Goal: Information Seeking & Learning: Compare options

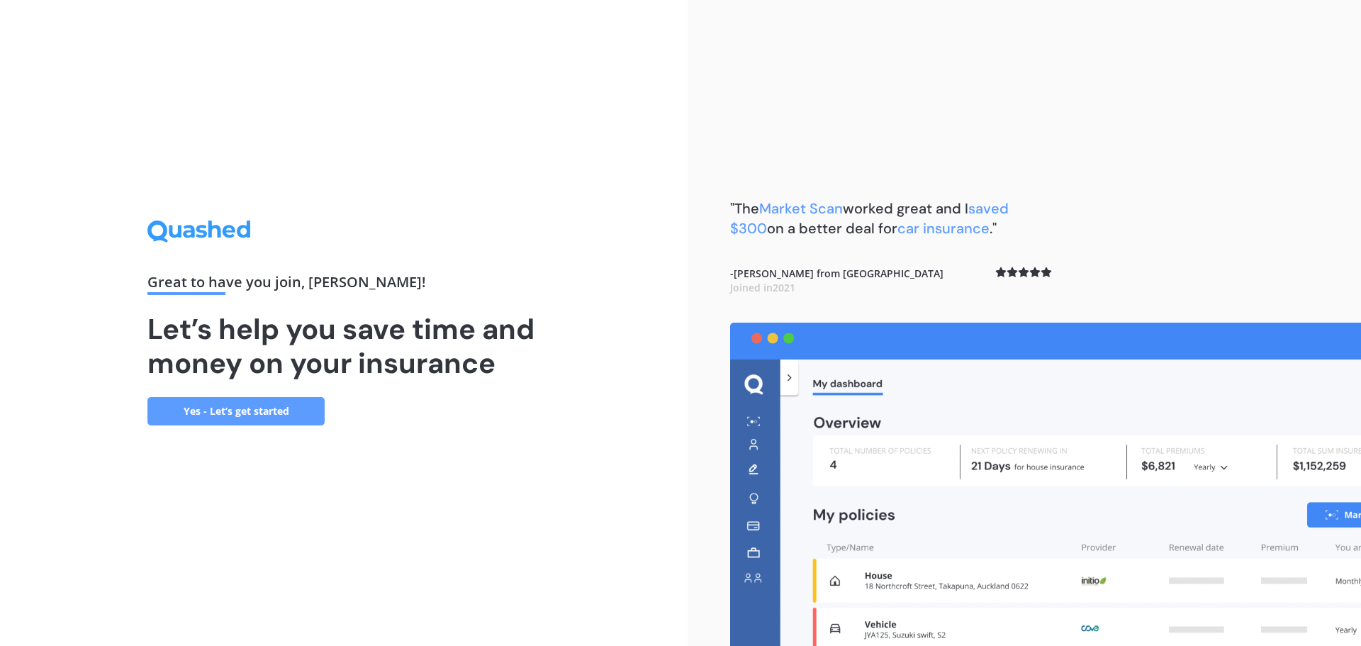
click at [263, 410] on link "Yes - Let’s get started" at bounding box center [235, 411] width 177 height 28
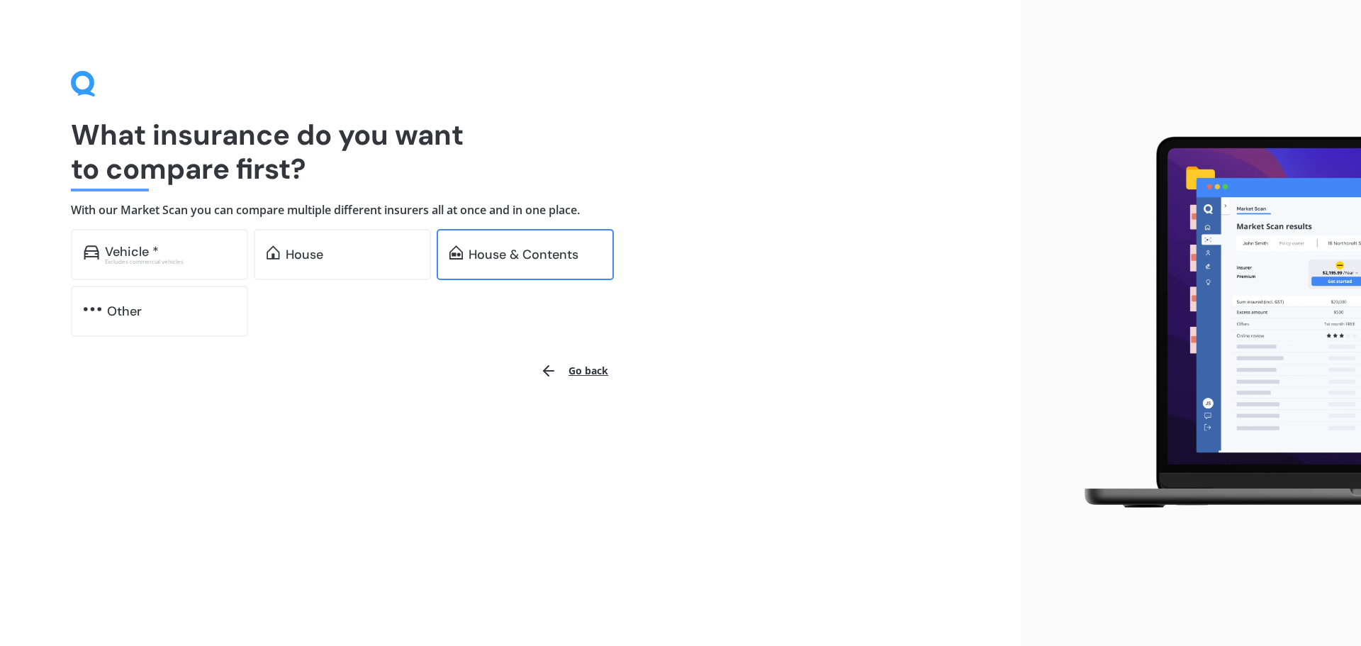
click at [520, 254] on div "House & Contents" at bounding box center [524, 254] width 110 height 14
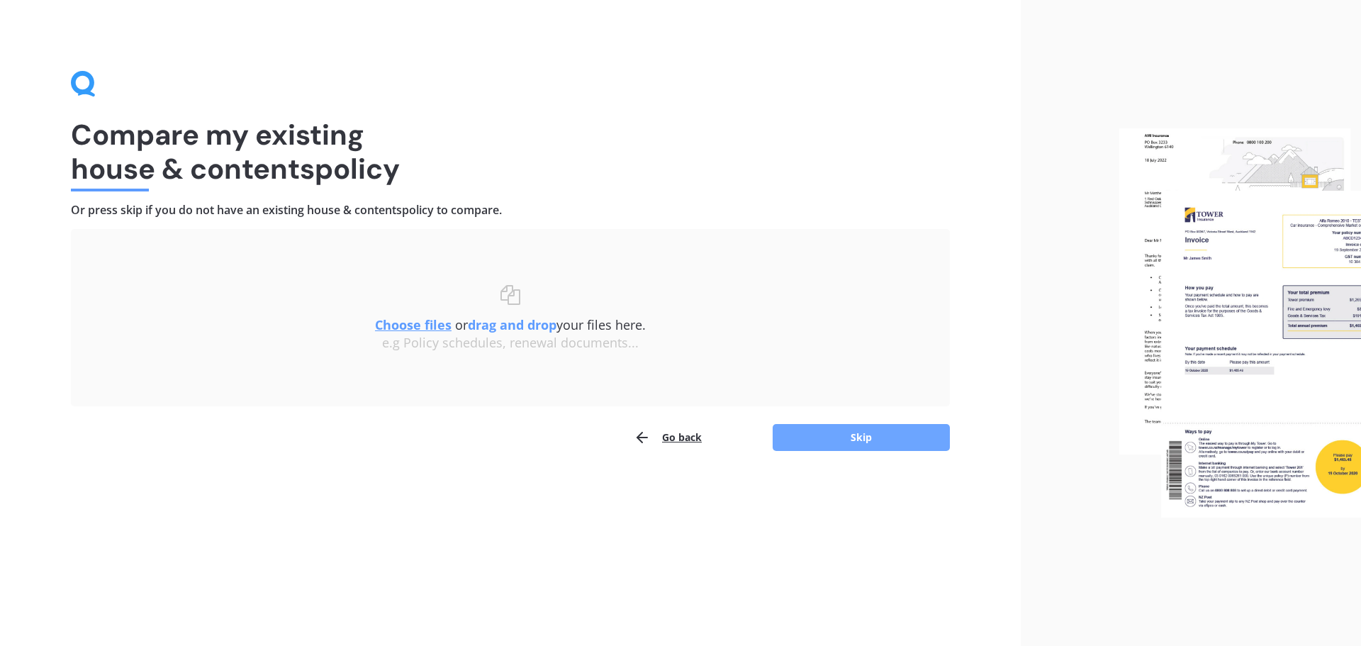
click at [878, 431] on button "Skip" at bounding box center [861, 437] width 177 height 27
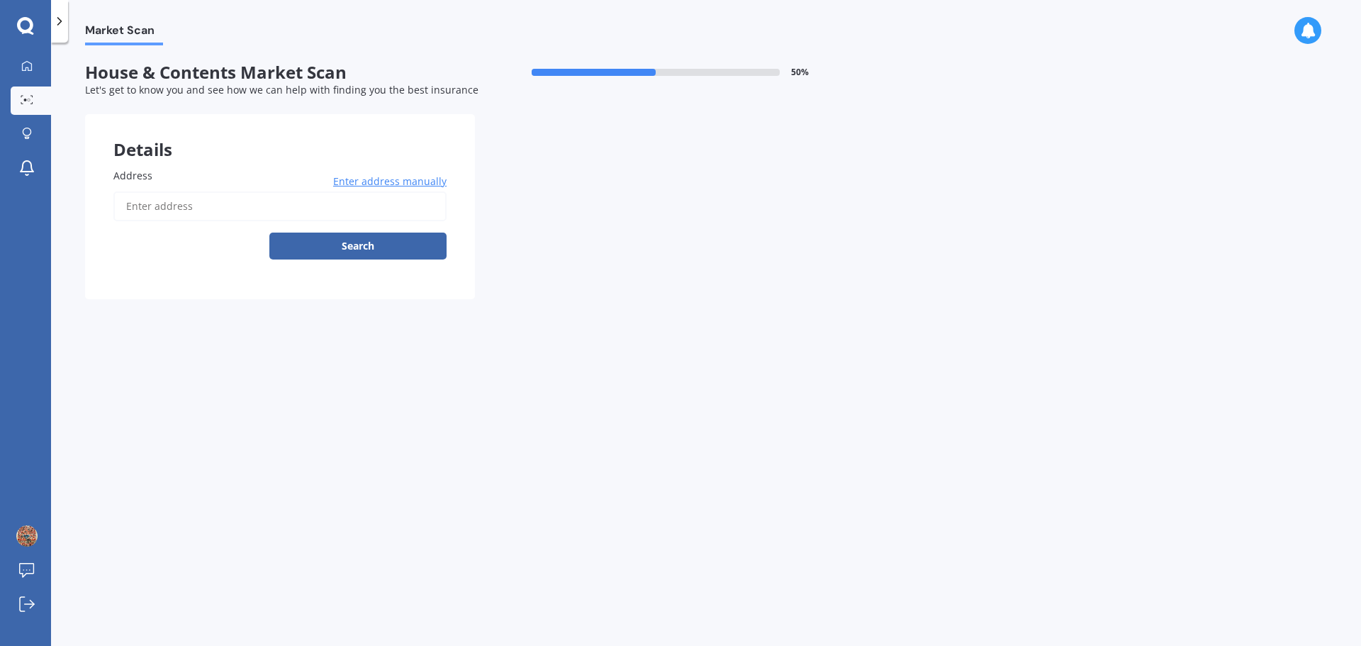
click at [149, 196] on input "Address" at bounding box center [279, 206] width 333 height 30
type input "[STREET_ADDRESS]"
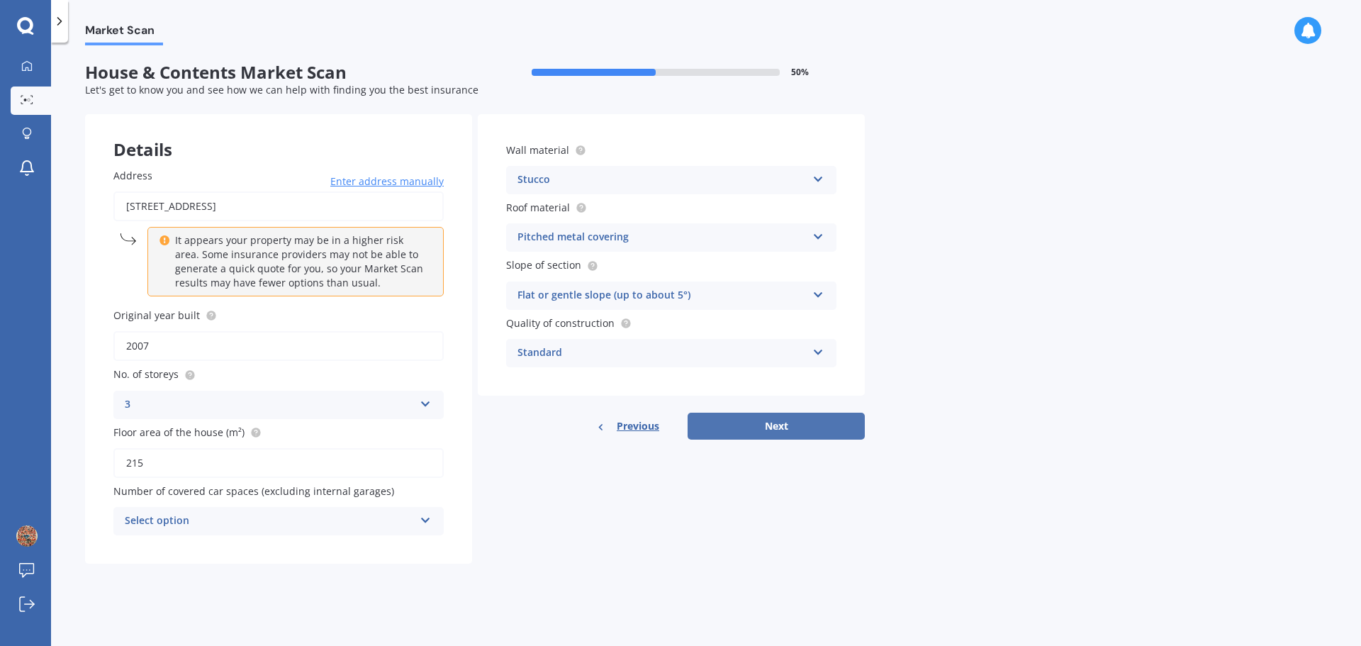
click at [821, 427] on button "Next" at bounding box center [776, 426] width 177 height 27
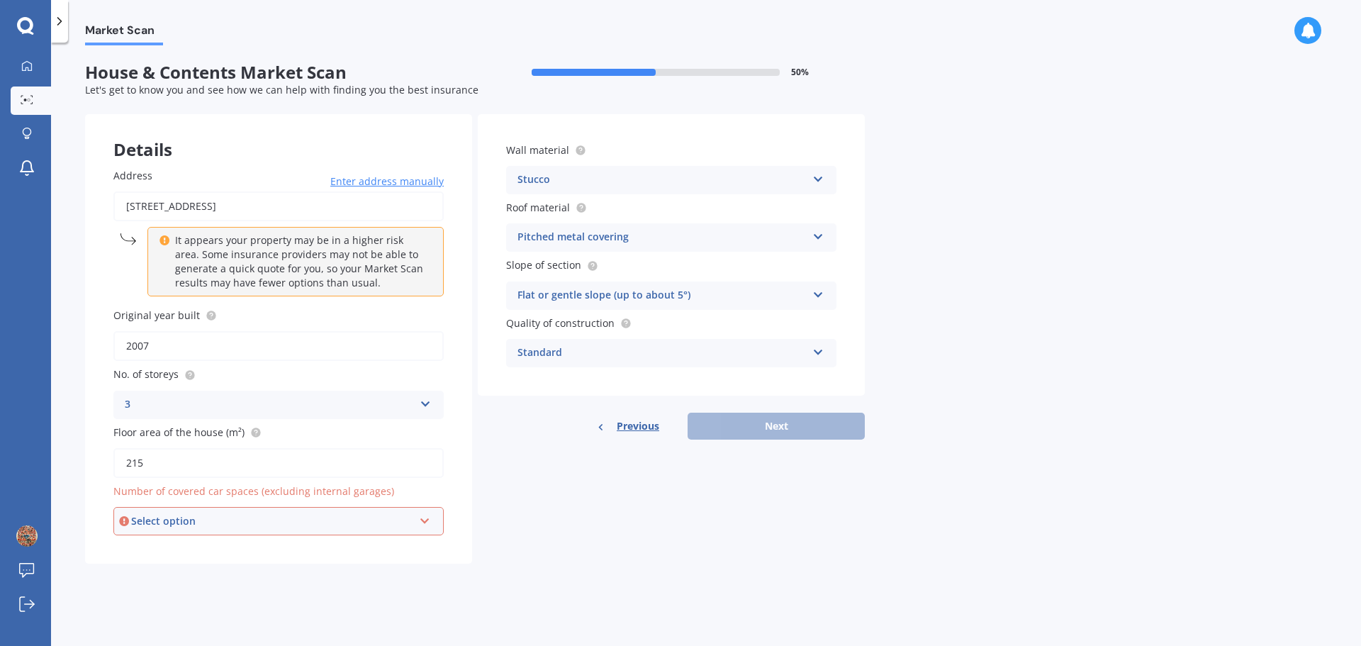
click at [425, 520] on icon at bounding box center [425, 518] width 12 height 10
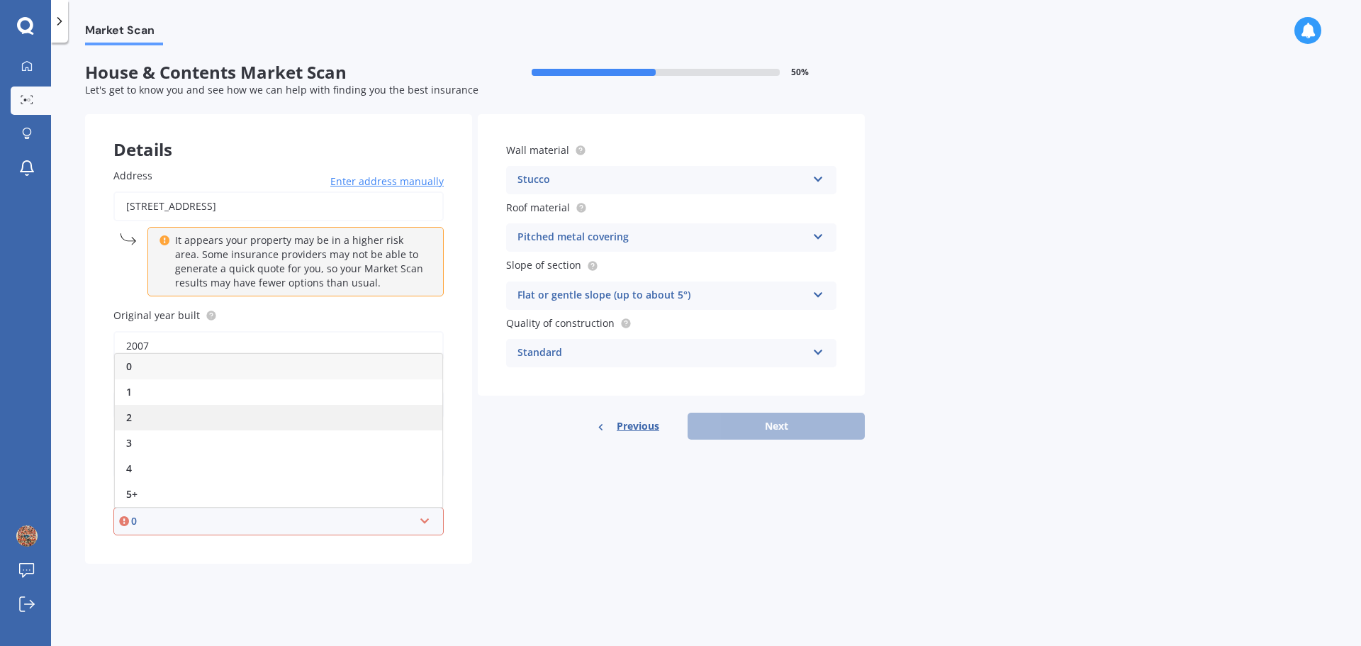
click at [235, 408] on div "2" at bounding box center [278, 418] width 327 height 26
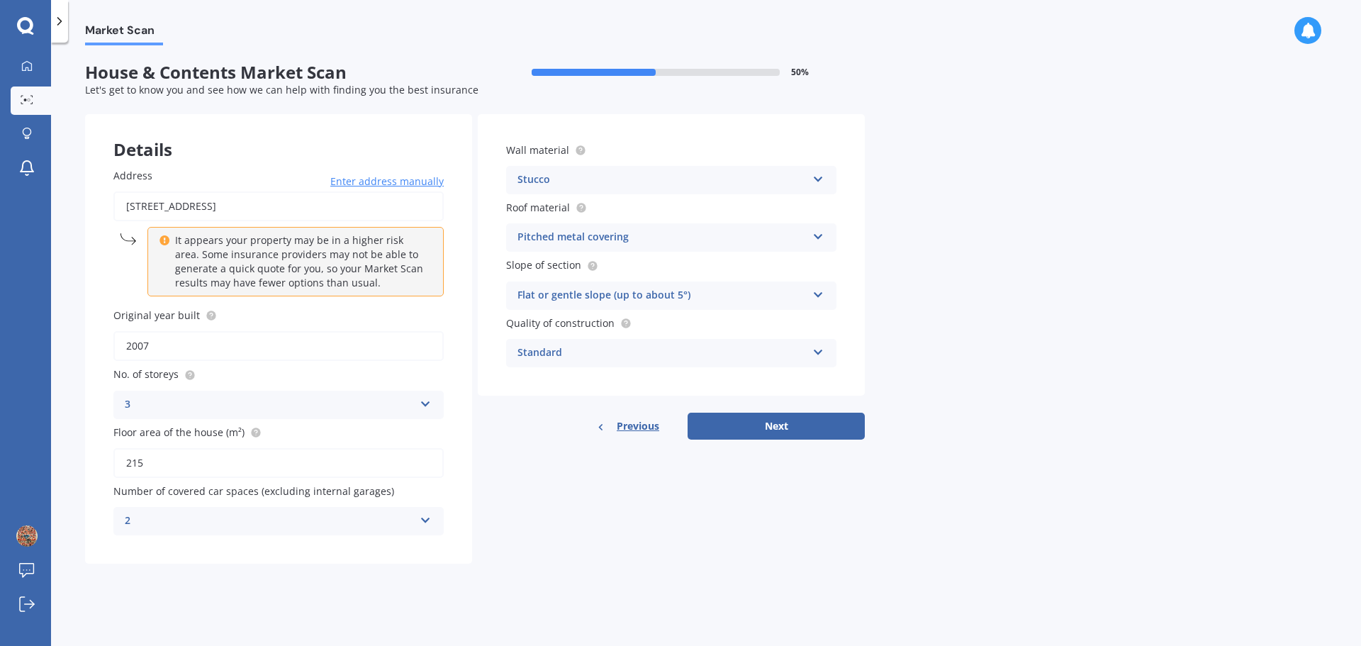
click at [427, 518] on icon at bounding box center [426, 517] width 12 height 10
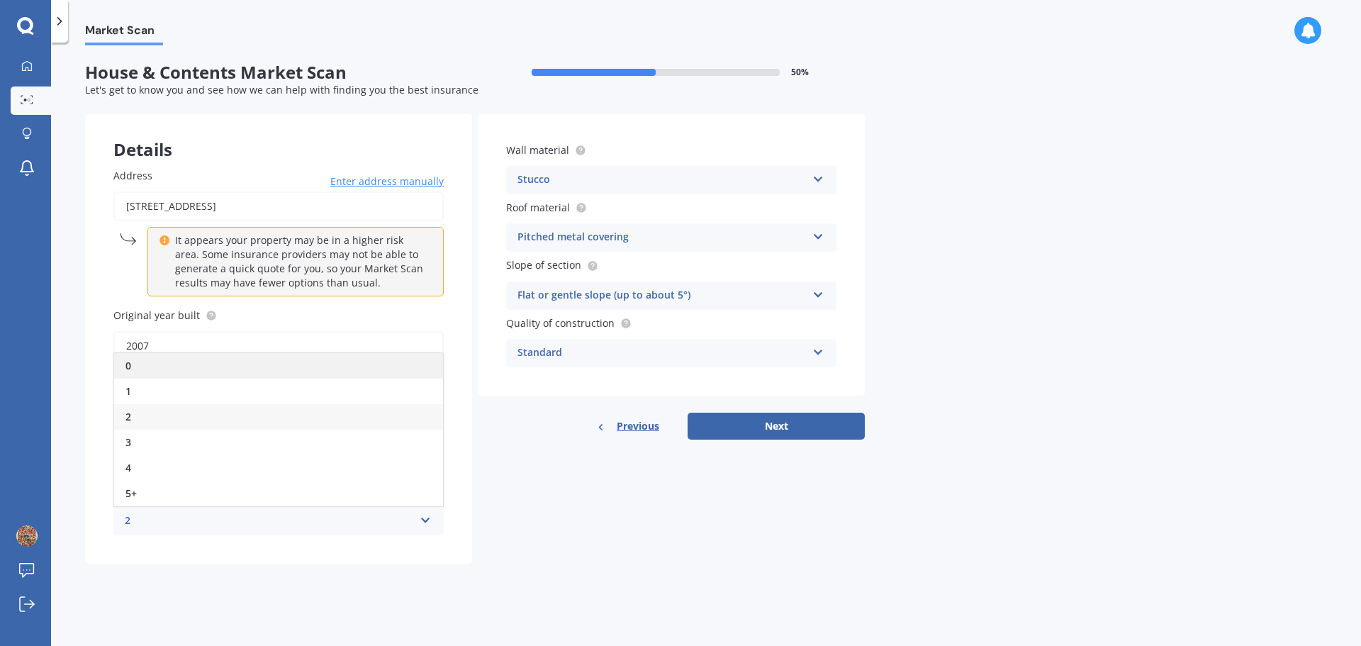
click at [148, 367] on div "0" at bounding box center [278, 366] width 329 height 26
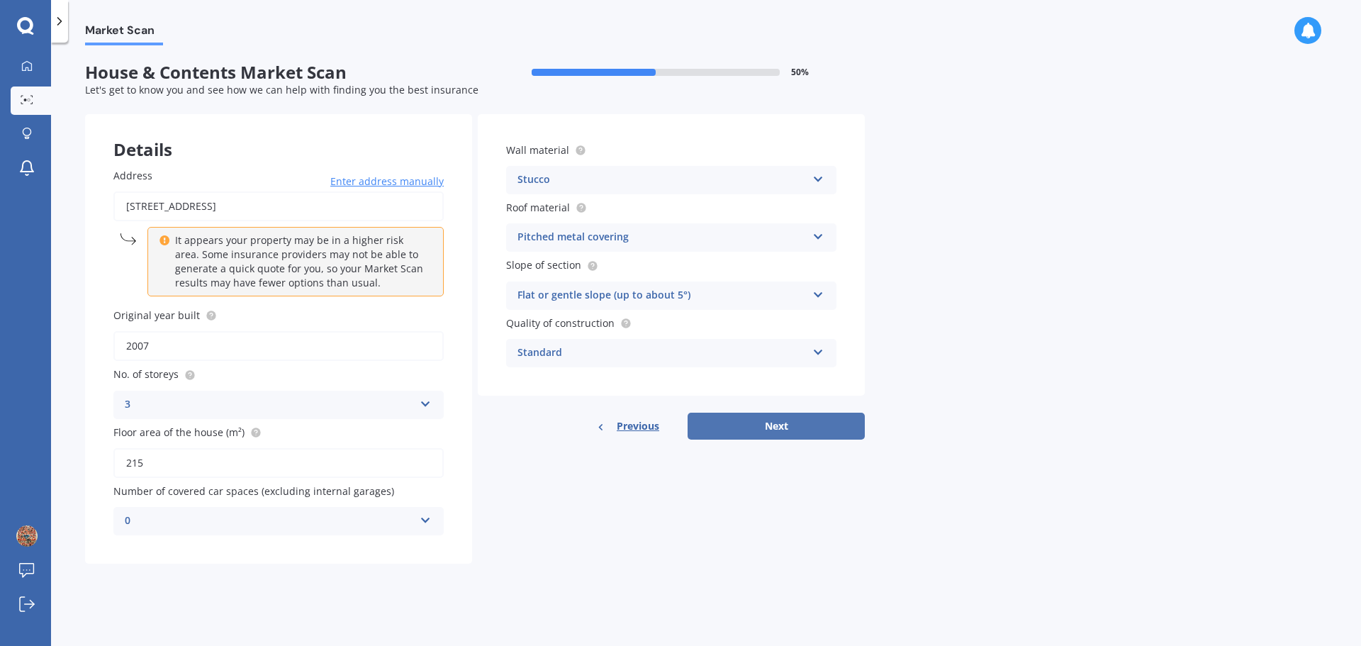
click at [793, 421] on button "Next" at bounding box center [776, 426] width 177 height 27
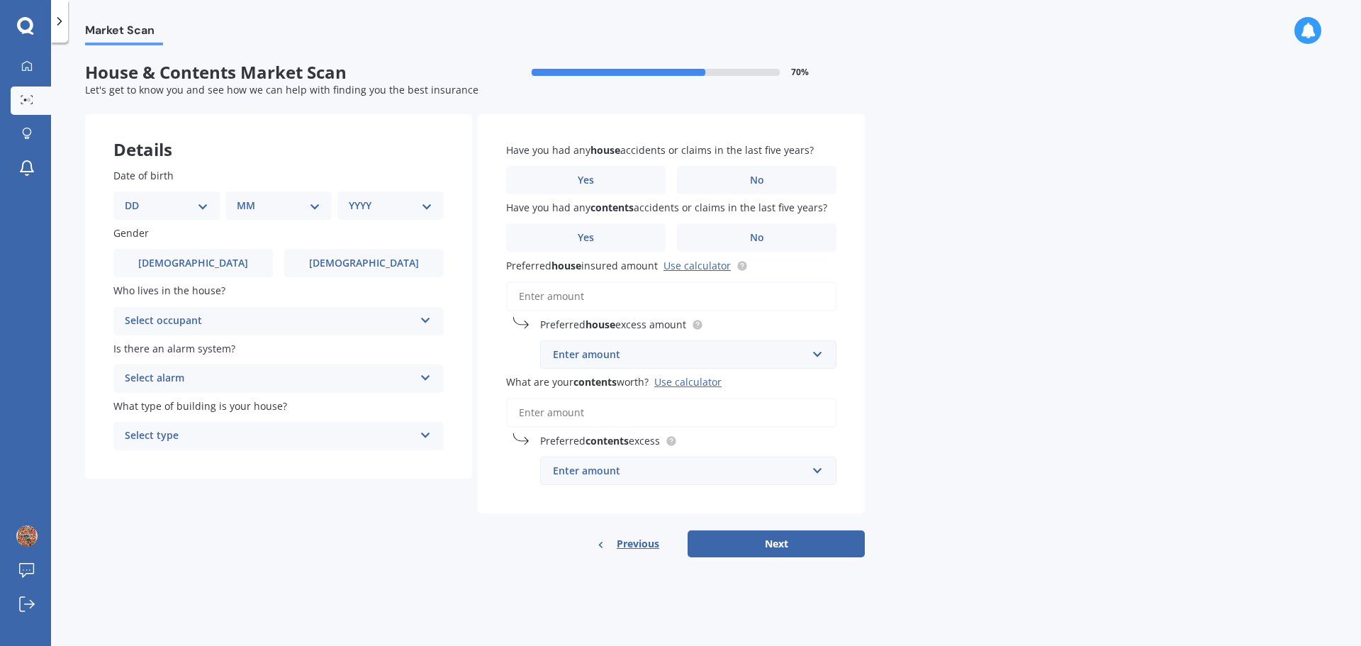
click at [200, 201] on select "DD 01 02 03 04 05 06 07 08 09 10 11 12 13 14 15 16 17 18 19 20 21 22 23 24 25 2…" at bounding box center [167, 206] width 84 height 16
select select "14"
click at [136, 198] on select "DD 01 02 03 04 05 06 07 08 09 10 11 12 13 14 15 16 17 18 19 20 21 22 23 24 25 2…" at bounding box center [167, 206] width 84 height 16
click at [311, 203] on select "MM 01 02 03 04 05 06 07 08 09 10 11 12" at bounding box center [281, 206] width 78 height 16
select select "05"
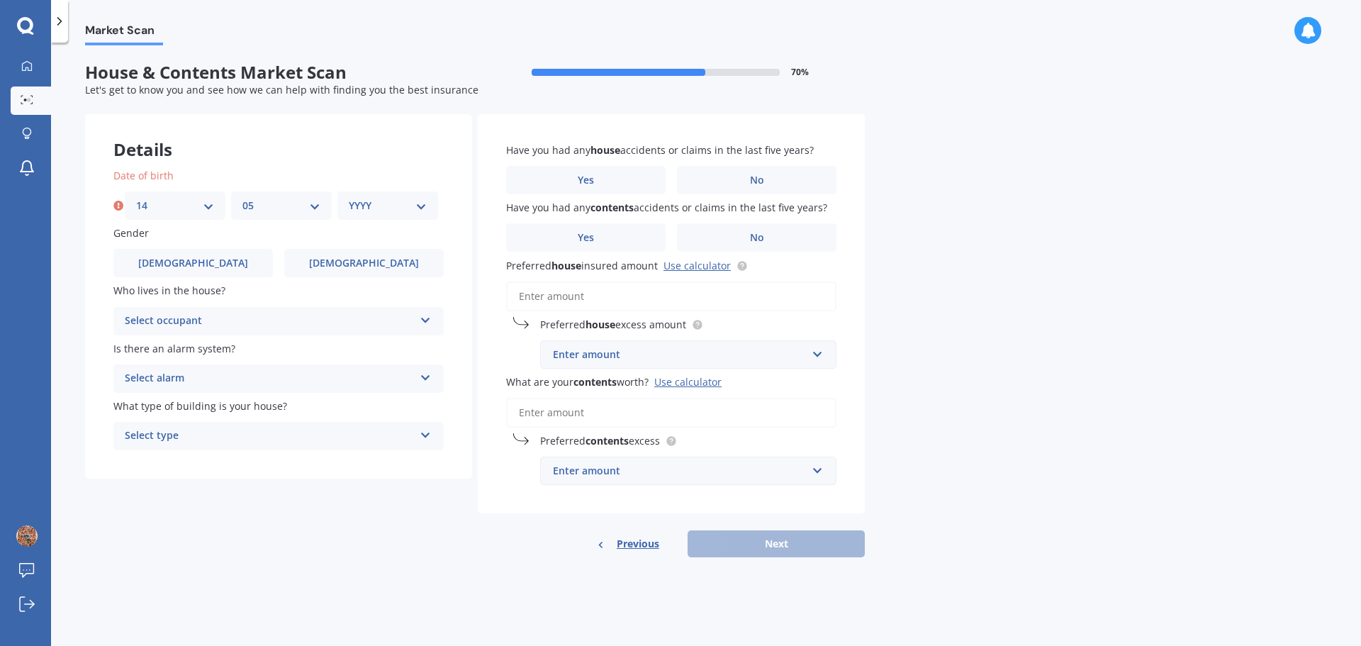
click at [242, 198] on select "MM 01 02 03 04 05 06 07 08 09 10 11 12" at bounding box center [281, 206] width 78 height 16
click at [427, 200] on div "YYYY 2009 2008 2007 2006 2005 2004 2003 2002 2001 2000 1999 1998 1997 1996 1995…" at bounding box center [387, 205] width 101 height 28
click at [417, 206] on select "YYYY 2009 2008 2007 2006 2005 2004 2003 2002 2001 2000 1999 1998 1997 1996 1995…" at bounding box center [388, 206] width 78 height 16
select select "1964"
click at [349, 198] on select "YYYY 2009 2008 2007 2006 2005 2004 2003 2002 2001 2000 1999 1998 1997 1996 1995…" at bounding box center [388, 206] width 78 height 16
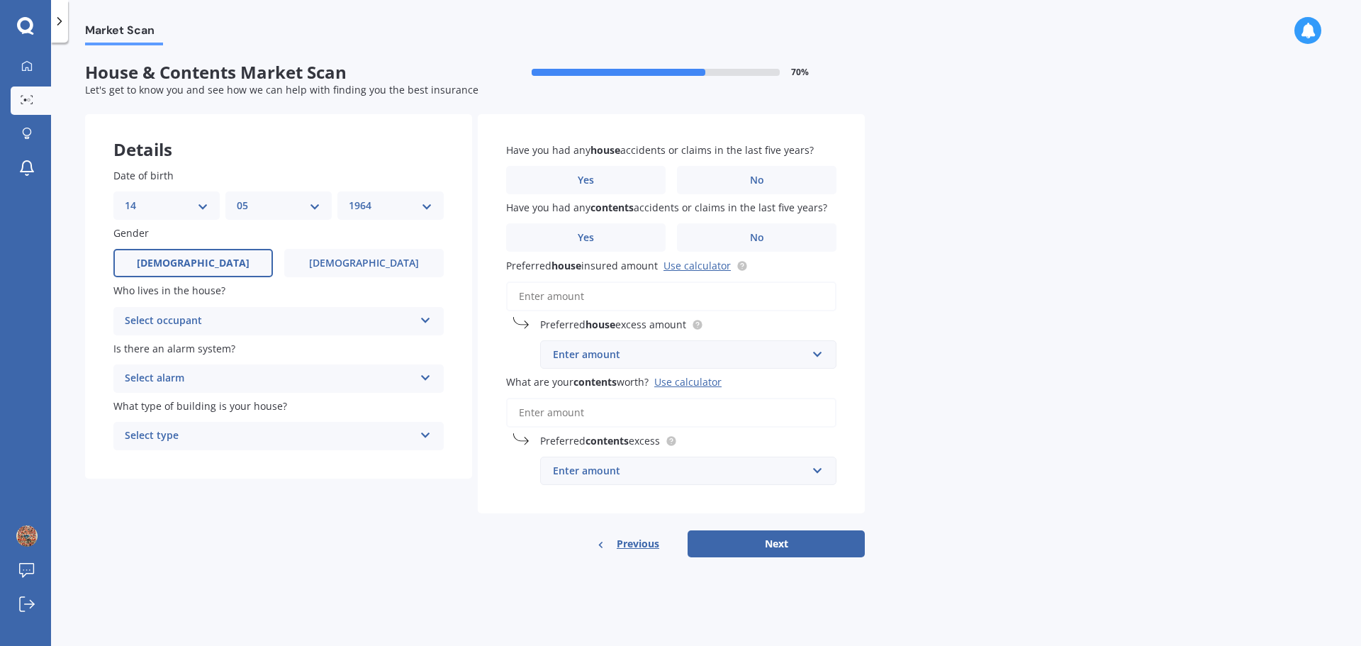
click at [196, 259] on span "Male" at bounding box center [193, 263] width 113 height 12
click at [0, 0] on input "Male" at bounding box center [0, 0] width 0 height 0
click at [240, 322] on div "Select occupant" at bounding box center [269, 321] width 289 height 17
click at [159, 342] on div "Owner" at bounding box center [278, 349] width 329 height 26
click at [162, 374] on div "Select alarm" at bounding box center [269, 378] width 289 height 17
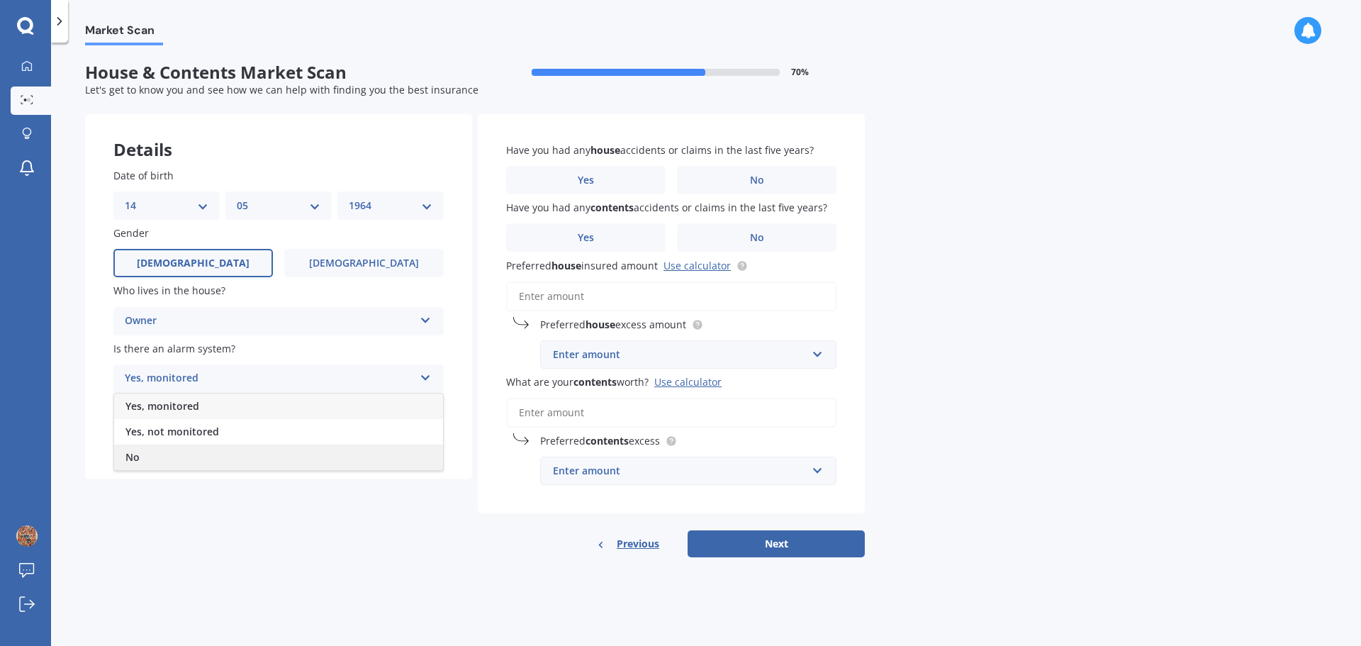
click at [138, 447] on div "No" at bounding box center [278, 457] width 329 height 26
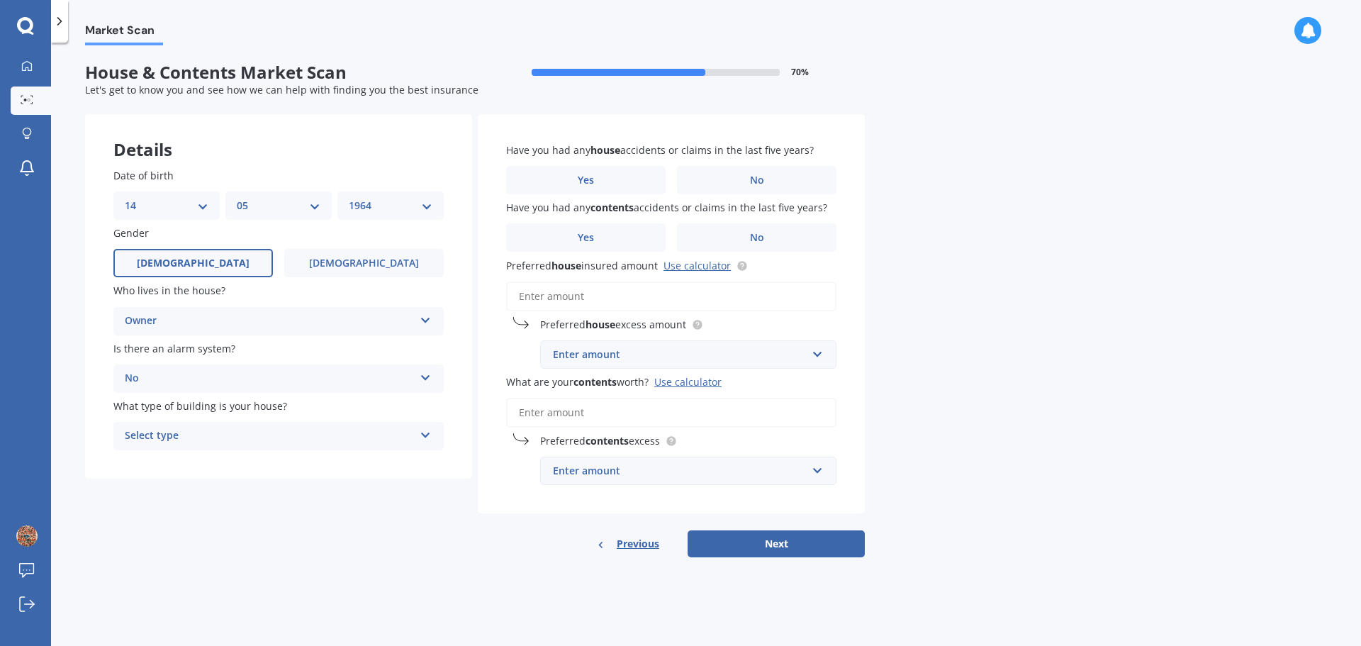
click at [164, 432] on div "Select type" at bounding box center [269, 435] width 289 height 17
click at [228, 488] on span "Multi-unit (in a block of 6 or less)" at bounding box center [205, 488] width 160 height 13
click at [747, 180] on label "No" at bounding box center [756, 180] width 159 height 28
click at [0, 0] on input "No" at bounding box center [0, 0] width 0 height 0
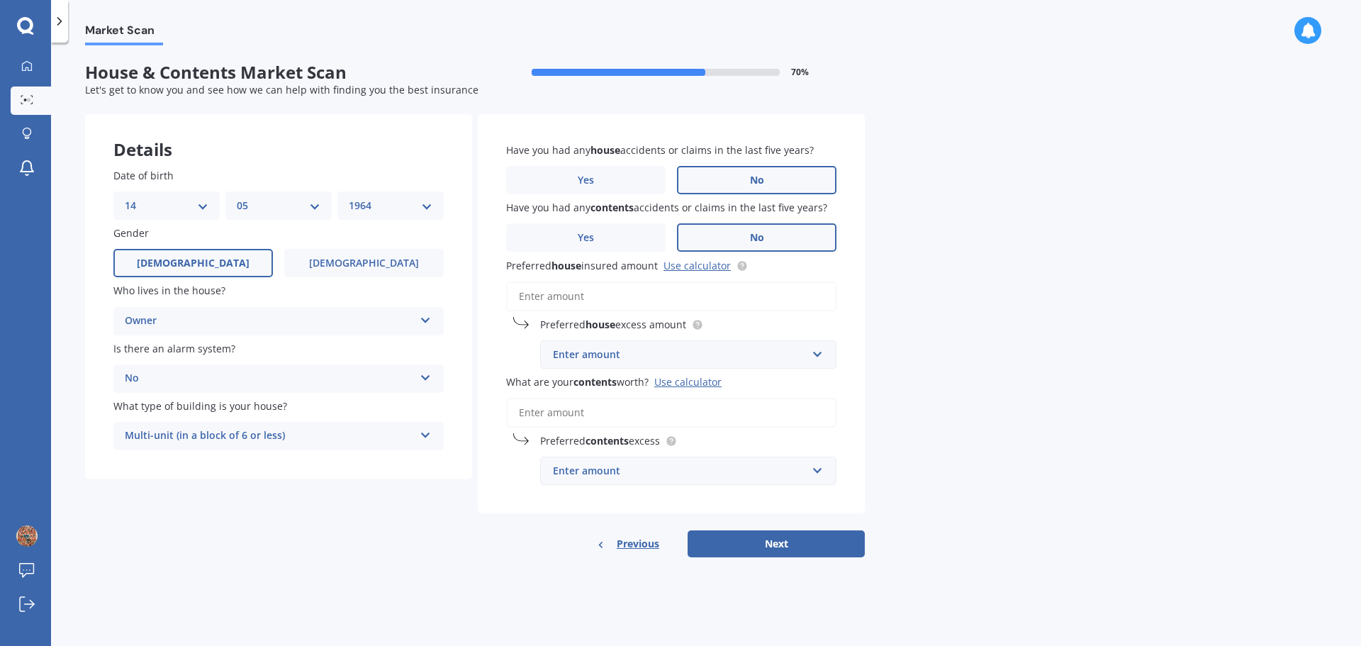
click at [774, 232] on label "No" at bounding box center [756, 237] width 159 height 28
click at [0, 0] on input "No" at bounding box center [0, 0] width 0 height 0
click at [558, 297] on input "Preferred house insured amount Use calculator" at bounding box center [671, 296] width 330 height 30
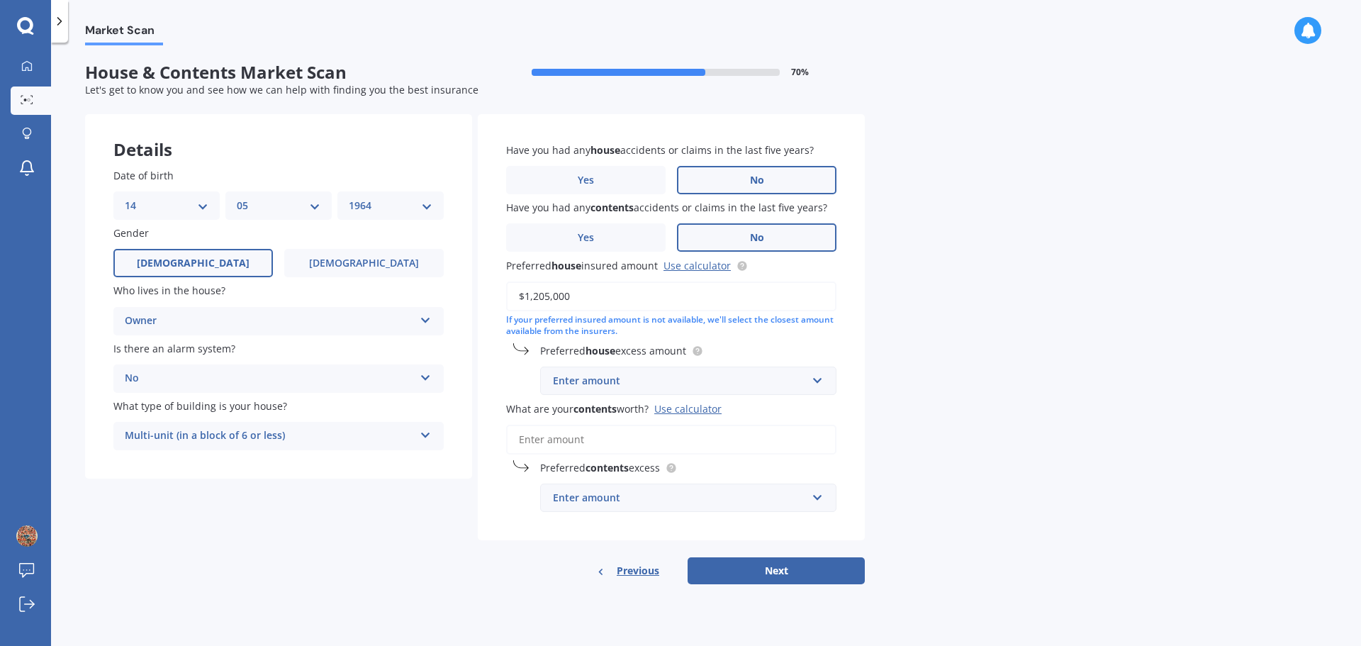
type input "$1,205,000"
click at [826, 376] on div "Enter amount $300 $400 $500 $750 $1,000 $2,000 $2,500" at bounding box center [688, 380] width 296 height 28
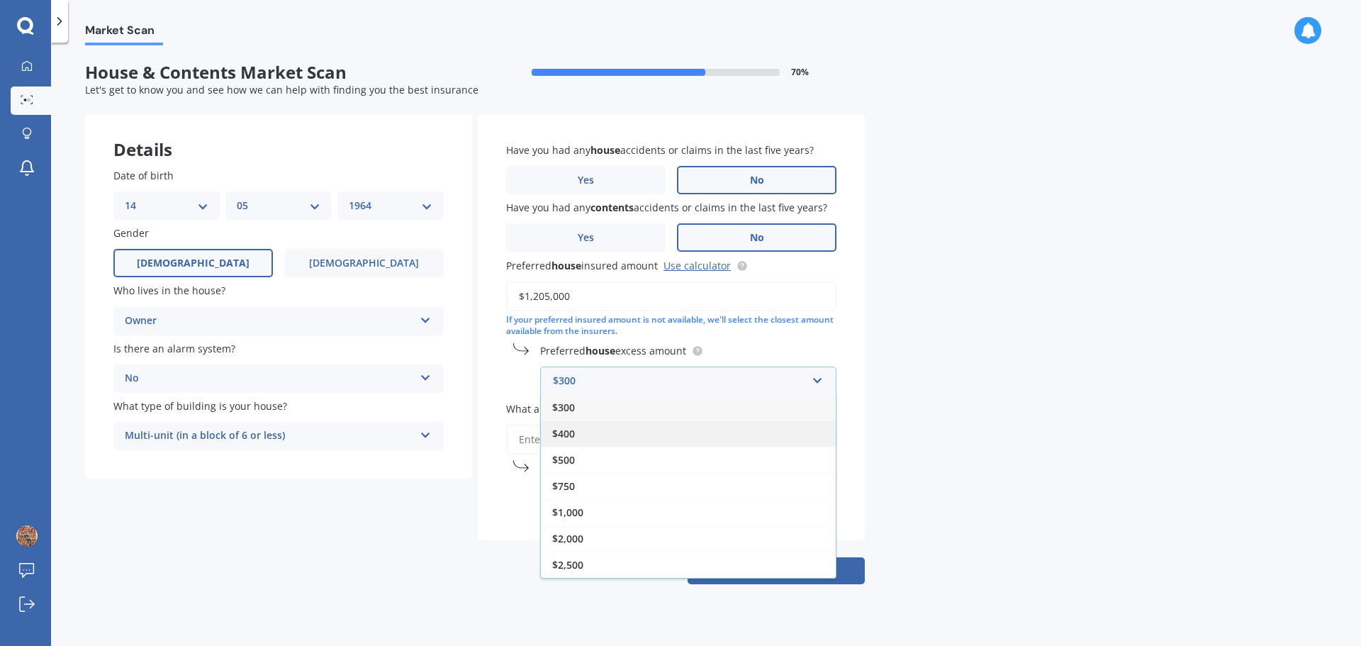
click at [584, 435] on div "$400" at bounding box center [688, 433] width 295 height 26
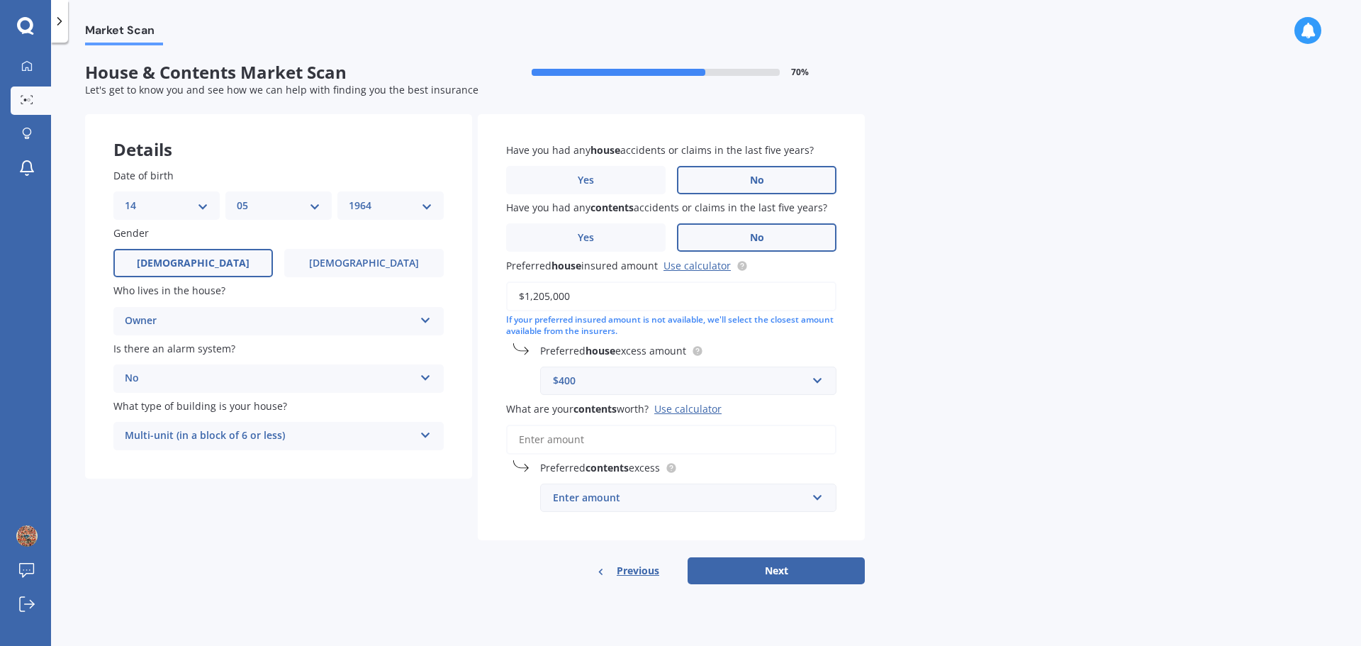
click at [555, 444] on input "What are your contents worth? Use calculator" at bounding box center [671, 440] width 330 height 30
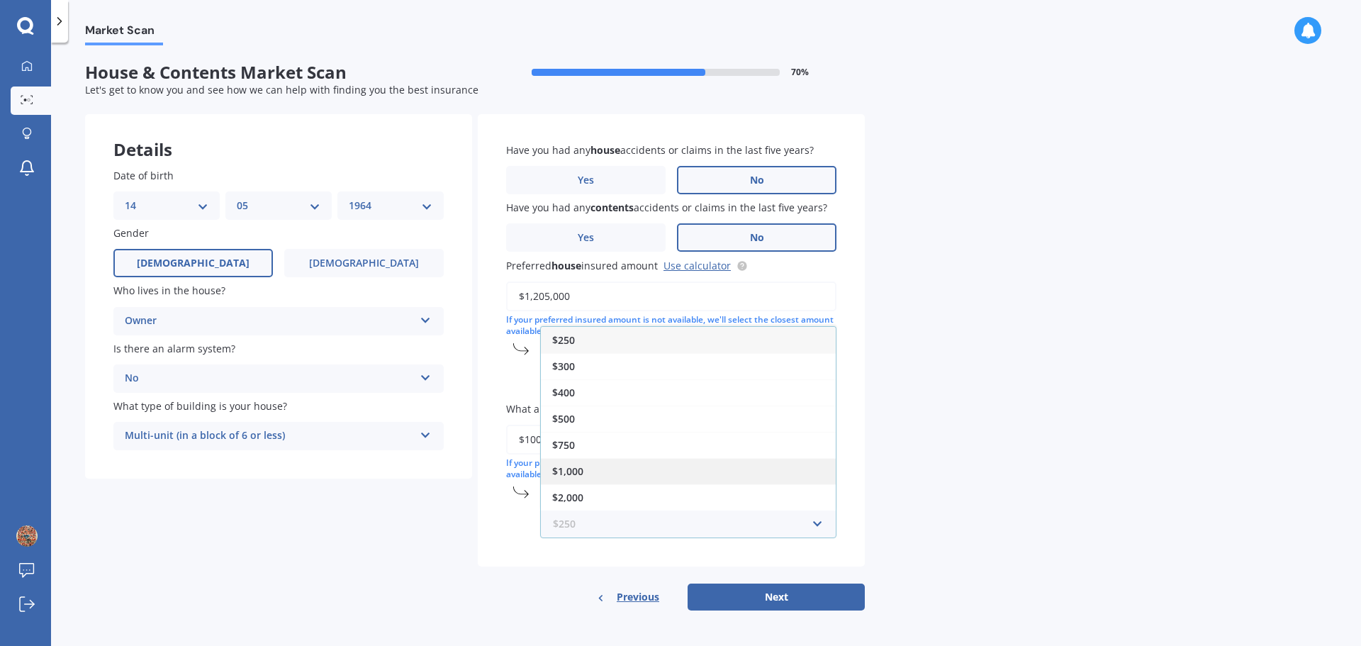
scroll to position [1, 0]
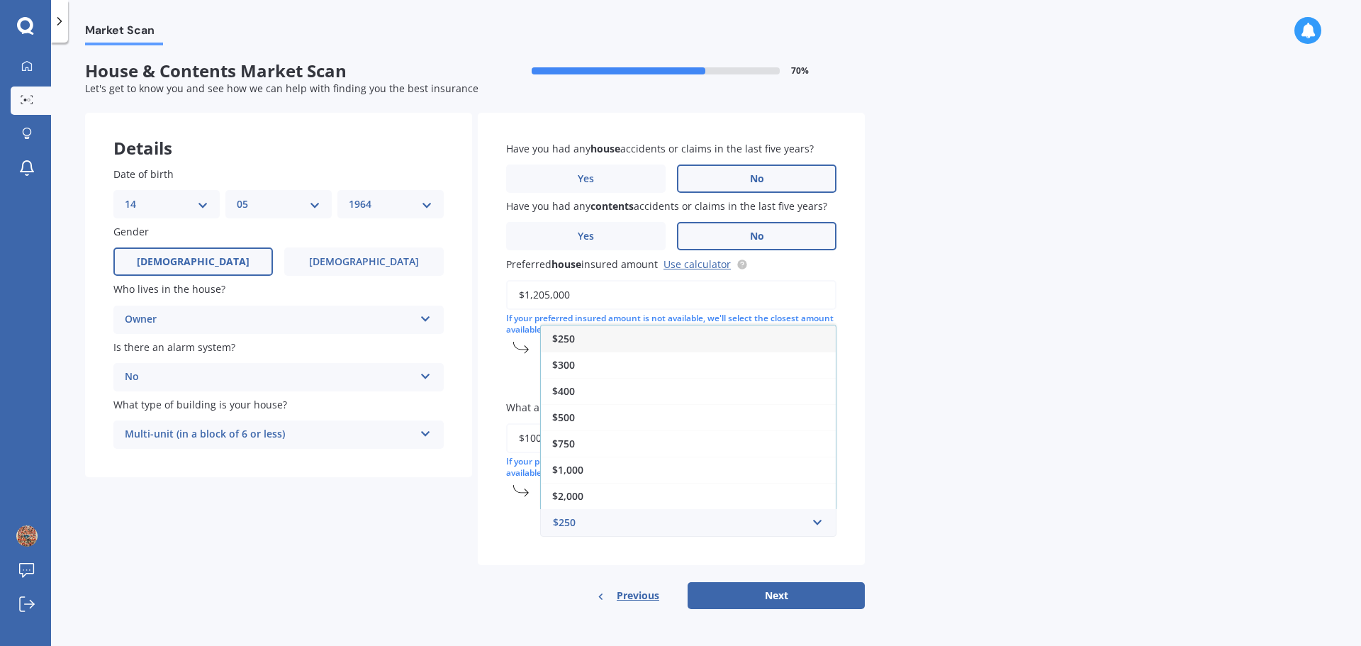
click at [987, 319] on div "Market Scan House & Contents Market Scan 70 % Let's get to know you and see how…" at bounding box center [706, 346] width 1310 height 603
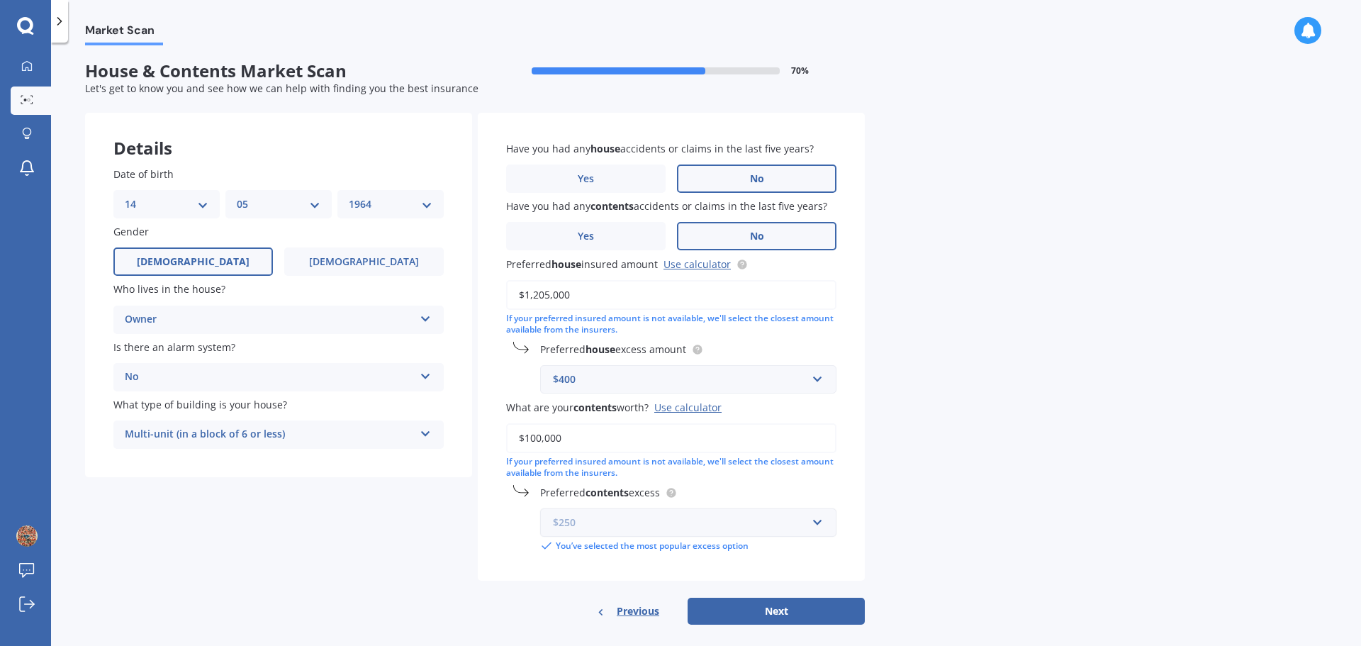
click at [817, 520] on input "text" at bounding box center [684, 522] width 284 height 27
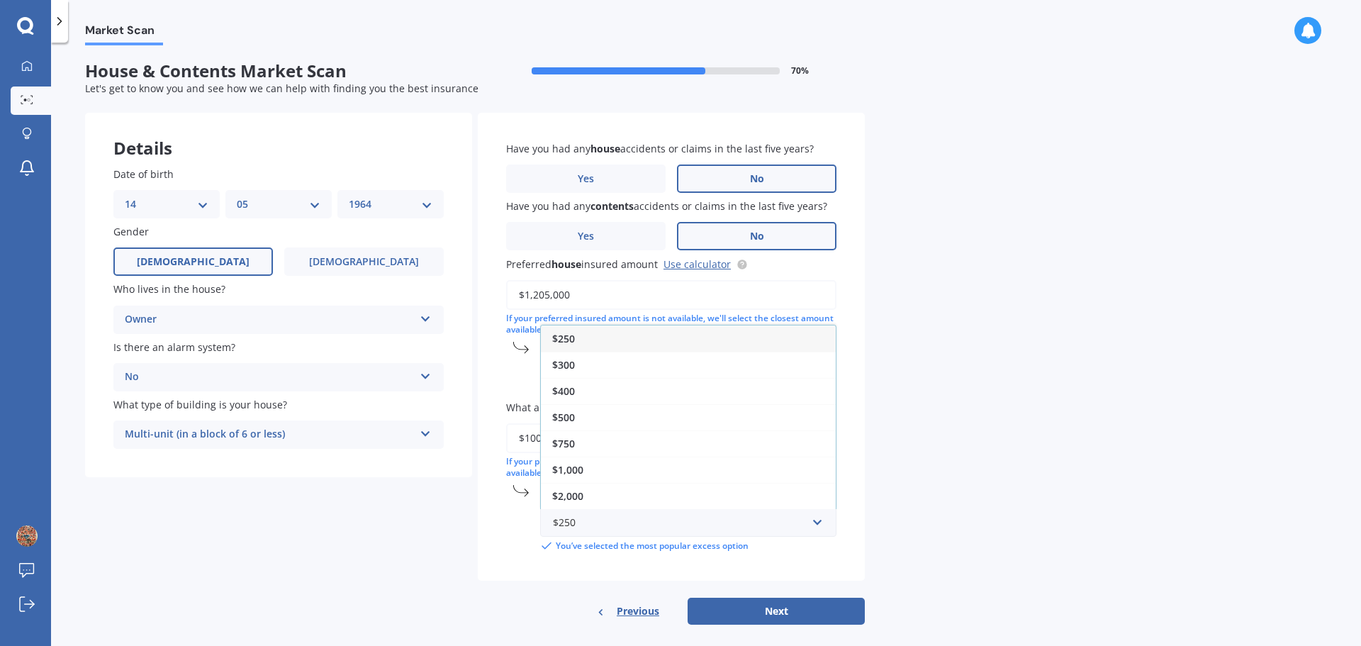
click at [860, 292] on div "Have you had any house accidents or claims in the last five years? Yes No Have …" at bounding box center [671, 347] width 387 height 469
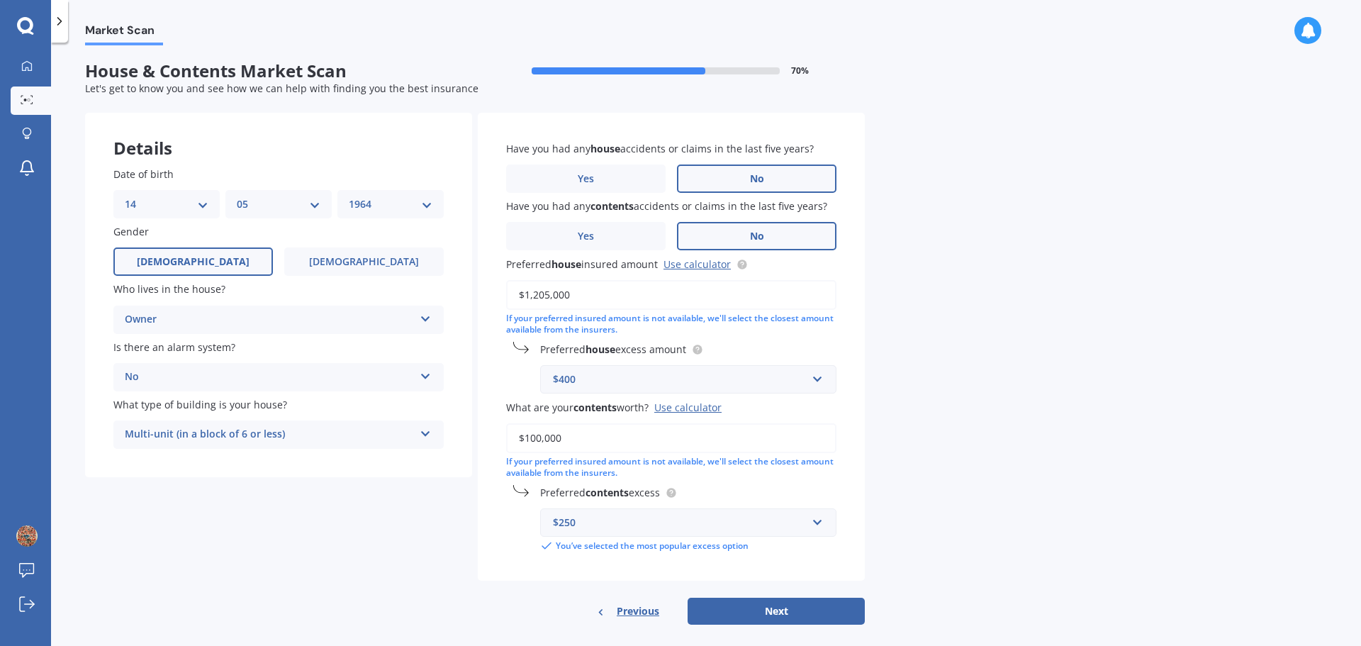
click at [532, 433] on input "$100,000" at bounding box center [671, 438] width 330 height 30
type input "$150,000"
click at [815, 528] on input "text" at bounding box center [684, 522] width 284 height 27
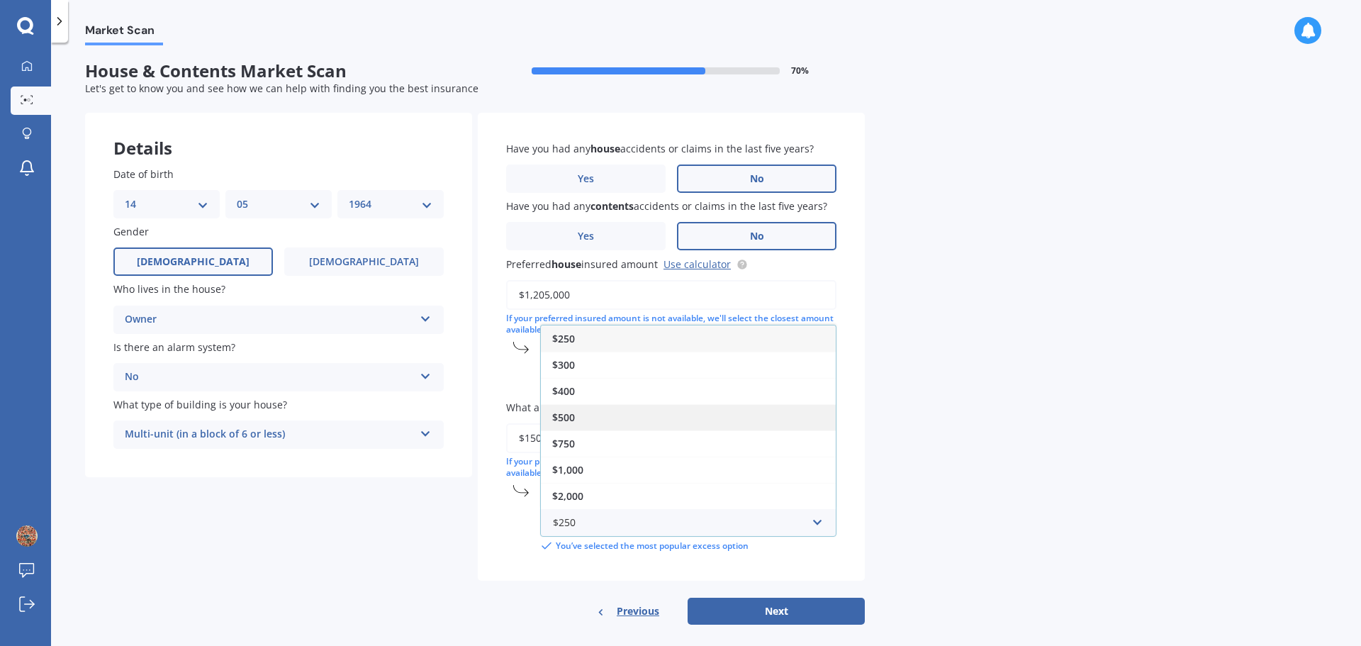
click at [561, 412] on span "$500" at bounding box center [563, 416] width 23 height 13
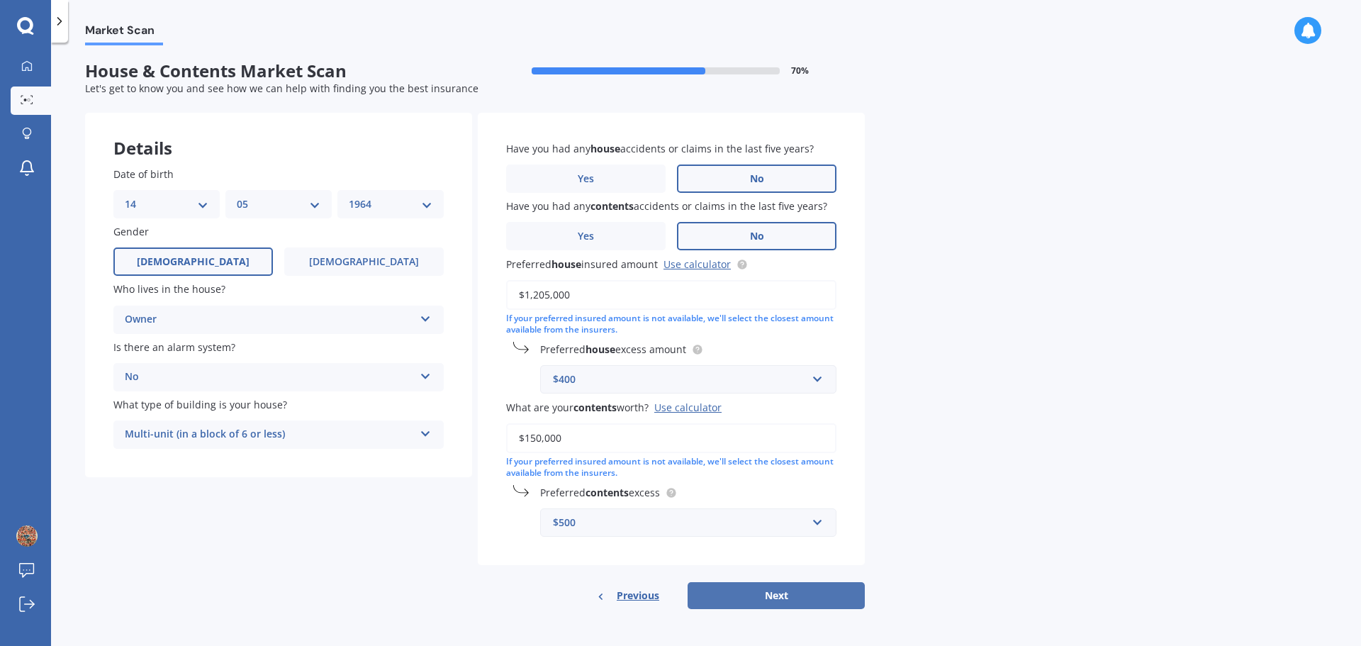
click at [811, 588] on button "Next" at bounding box center [776, 595] width 177 height 27
select select "14"
select select "05"
select select "1964"
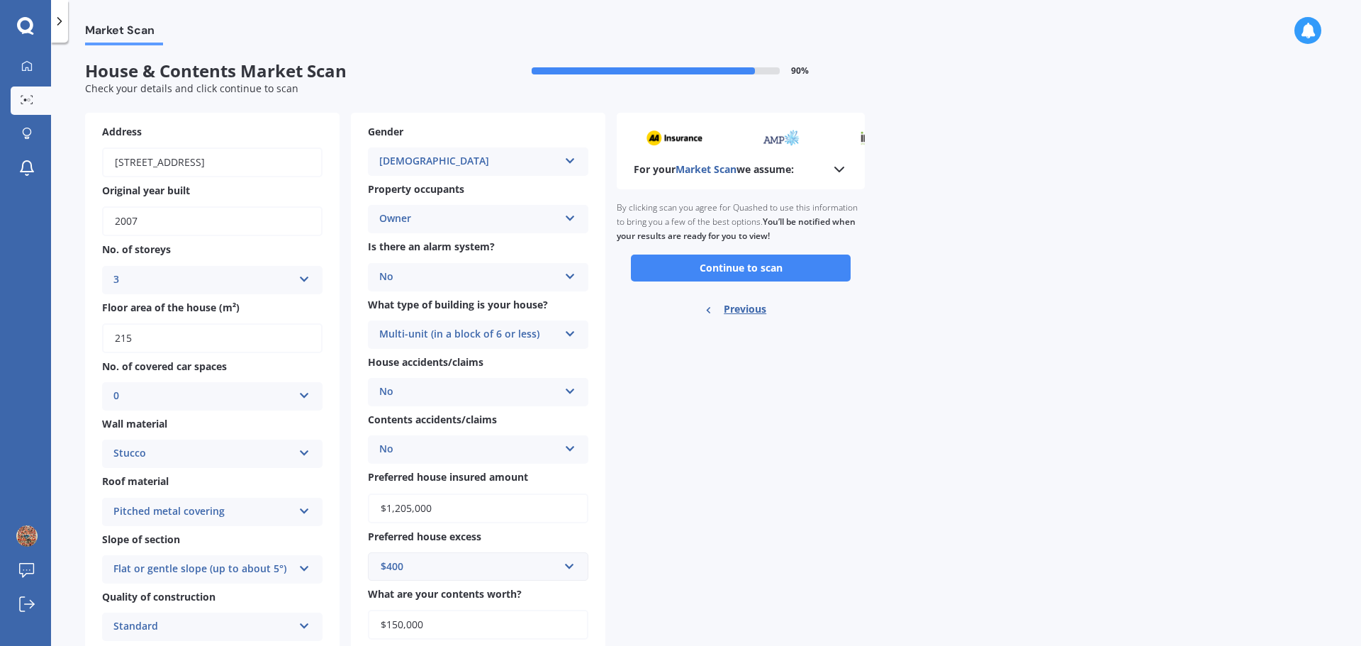
scroll to position [0, 0]
drag, startPoint x: 749, startPoint y: 276, endPoint x: 751, endPoint y: 283, distance: 7.4
click at [749, 275] on button "Continue to scan" at bounding box center [741, 269] width 220 height 27
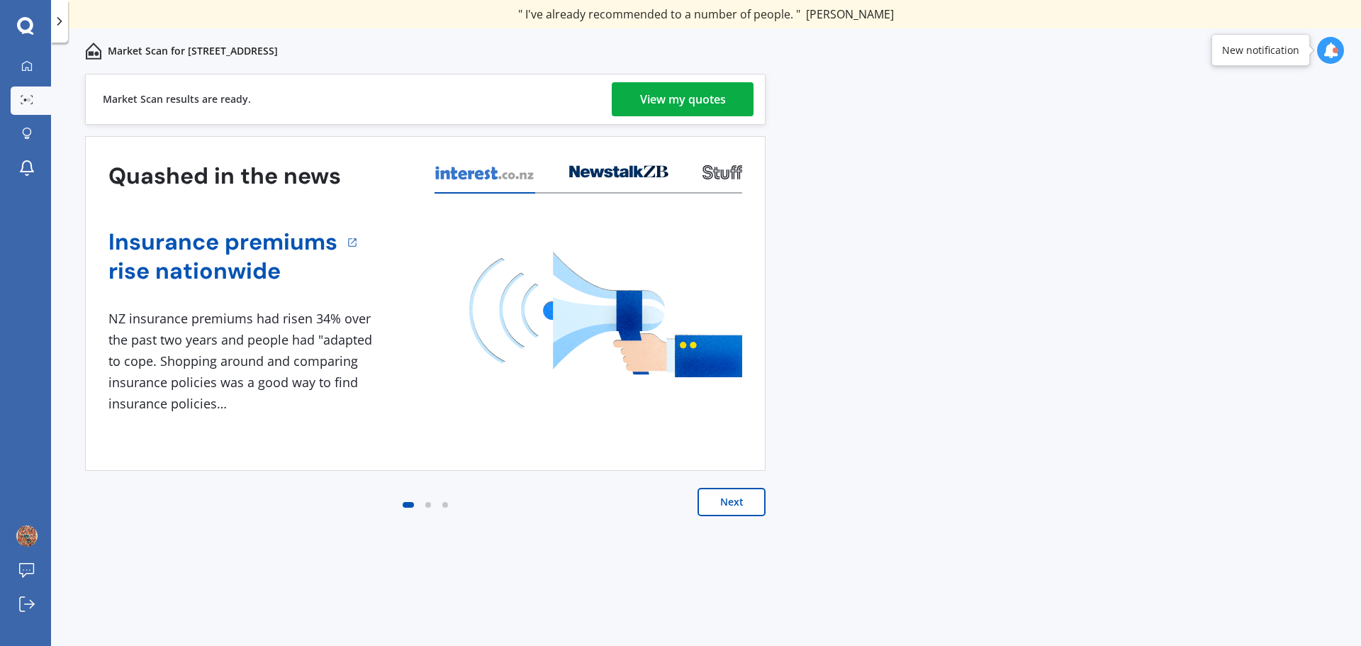
click at [717, 96] on div "View my quotes" at bounding box center [683, 99] width 86 height 34
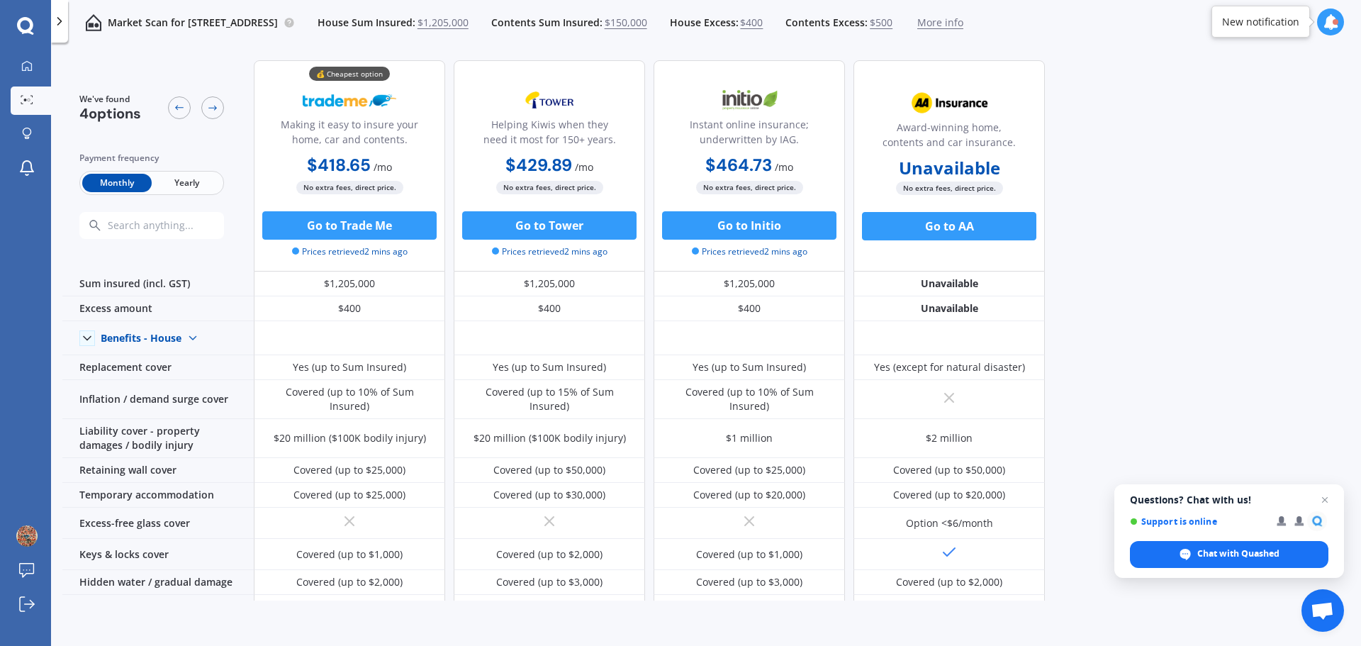
click at [195, 181] on span "Yearly" at bounding box center [186, 183] width 69 height 18
click at [110, 176] on span "Monthly" at bounding box center [116, 183] width 69 height 18
click at [21, 66] on div at bounding box center [26, 66] width 21 height 13
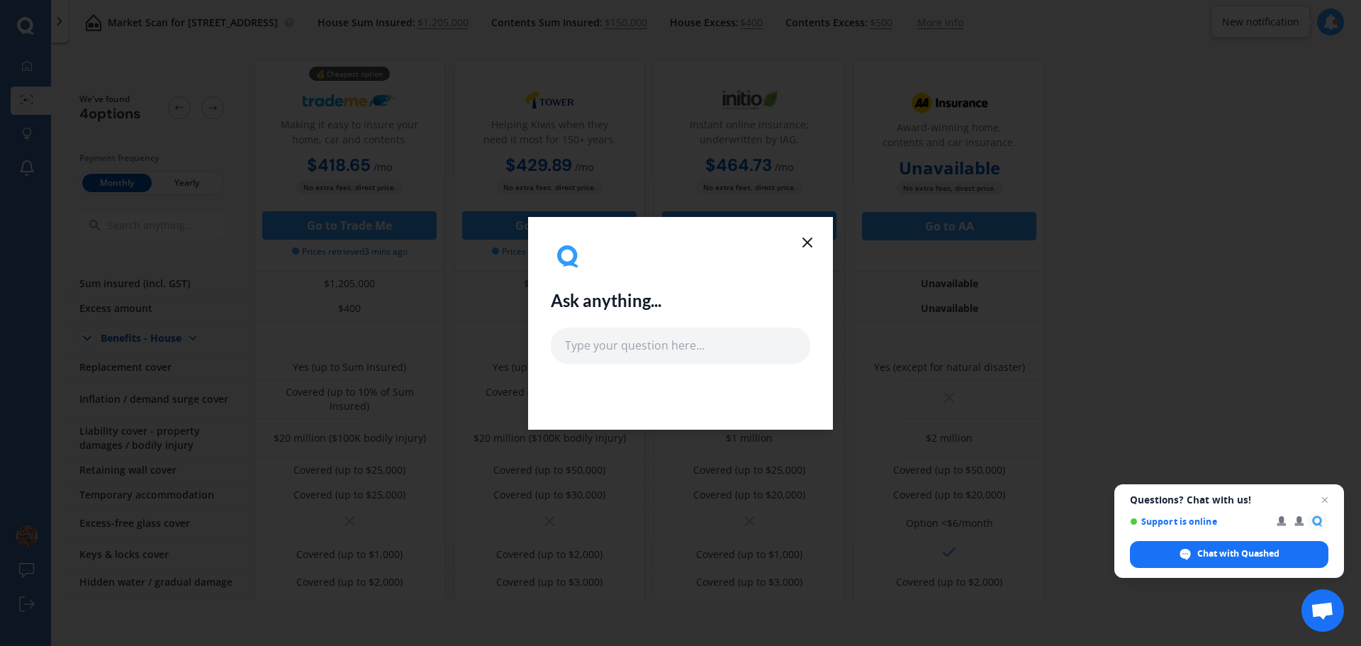
click at [809, 241] on line at bounding box center [807, 242] width 9 height 9
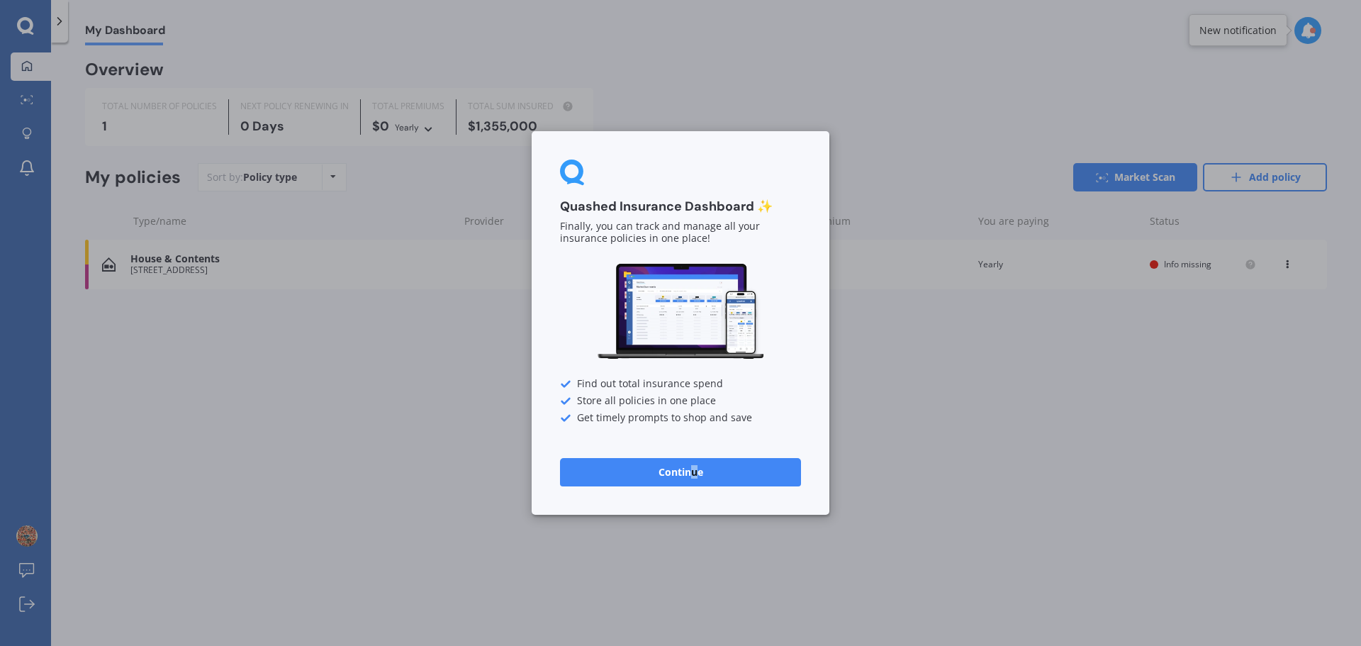
click at [692, 473] on button "Continue" at bounding box center [680, 472] width 241 height 28
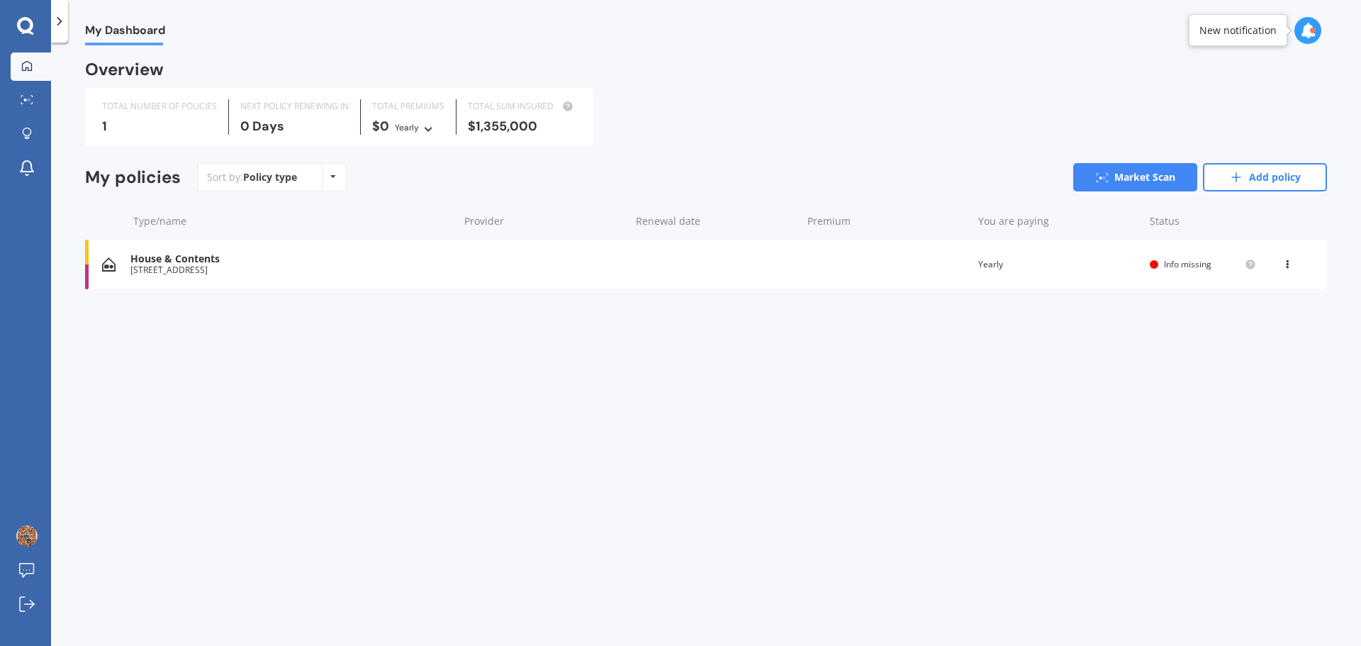
click at [27, 23] on icon at bounding box center [25, 26] width 17 height 18
click at [24, 96] on icon at bounding box center [27, 99] width 13 height 9
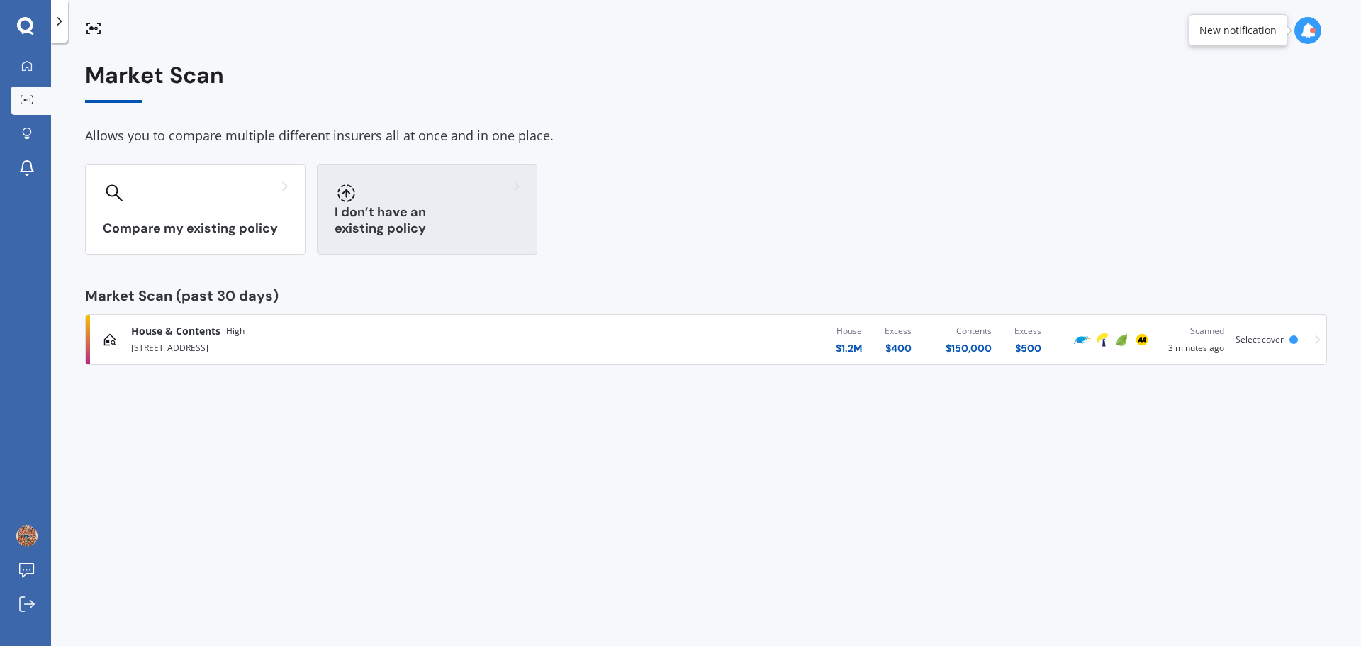
click at [393, 207] on div "I don’t have an existing policy" at bounding box center [427, 209] width 220 height 91
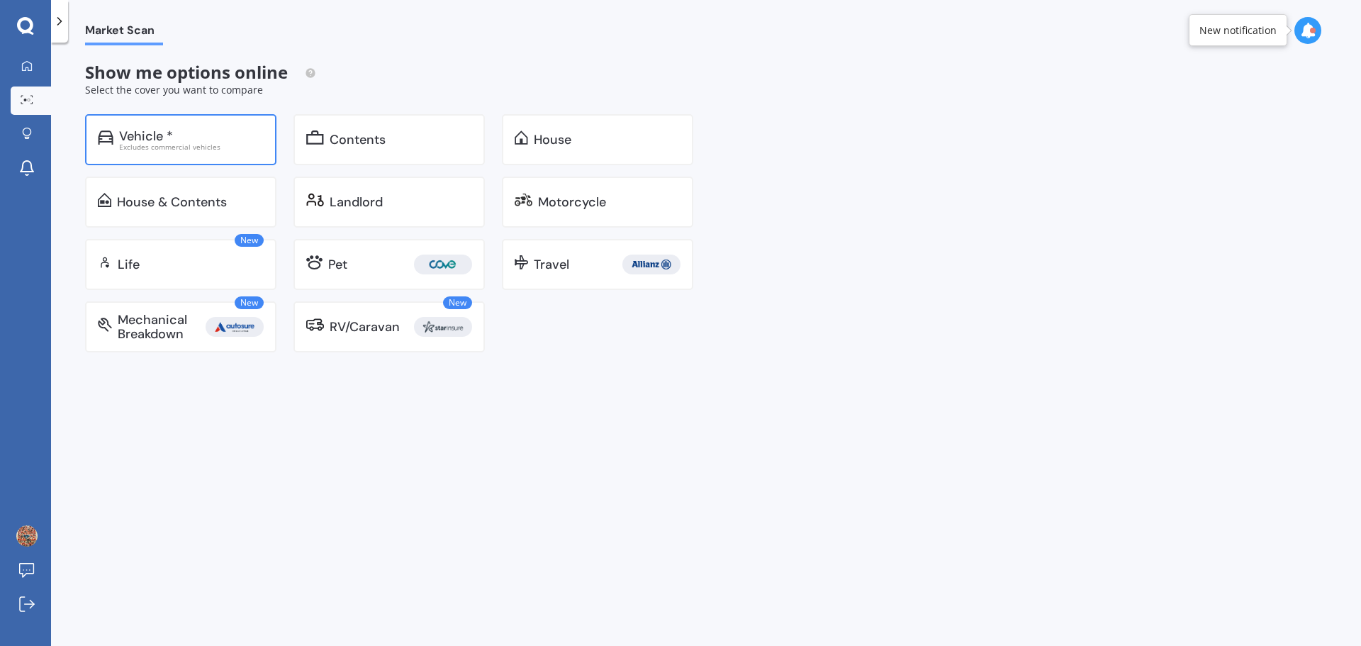
click at [171, 139] on div "Vehicle *" at bounding box center [146, 136] width 54 height 14
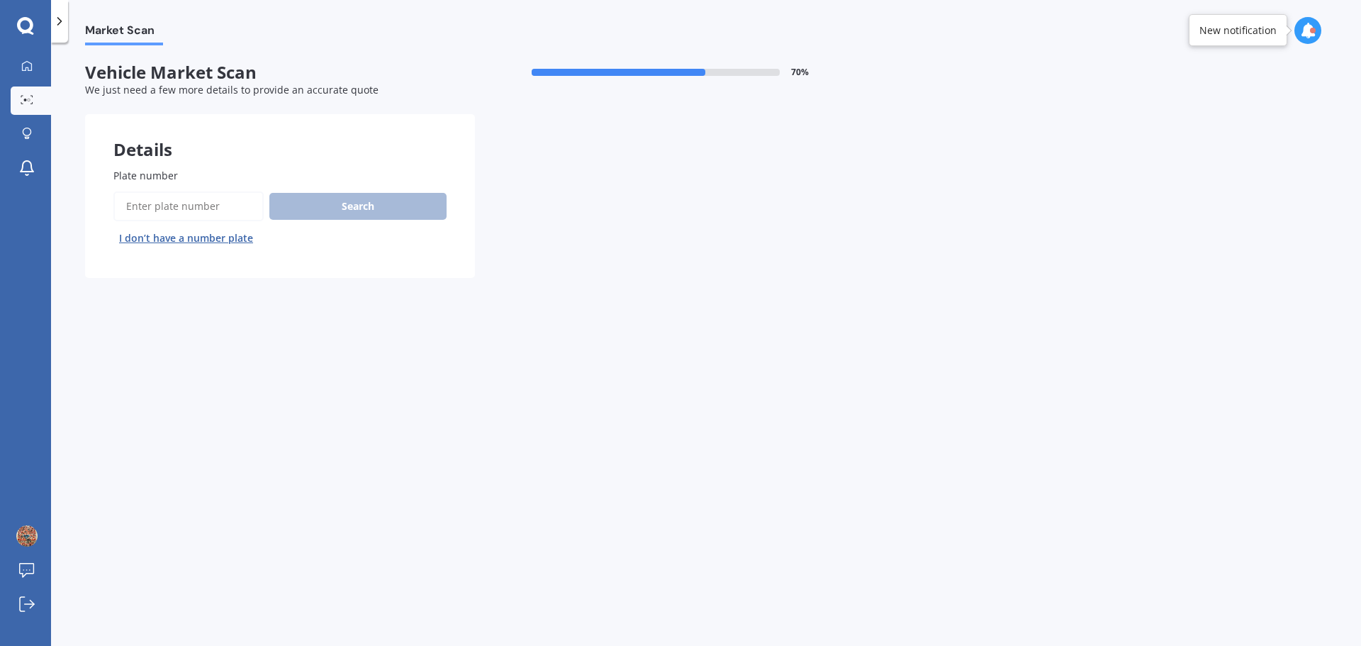
click at [179, 210] on input "Plate number" at bounding box center [188, 206] width 150 height 30
type input "pmn104"
click at [383, 206] on button "Search" at bounding box center [357, 206] width 177 height 27
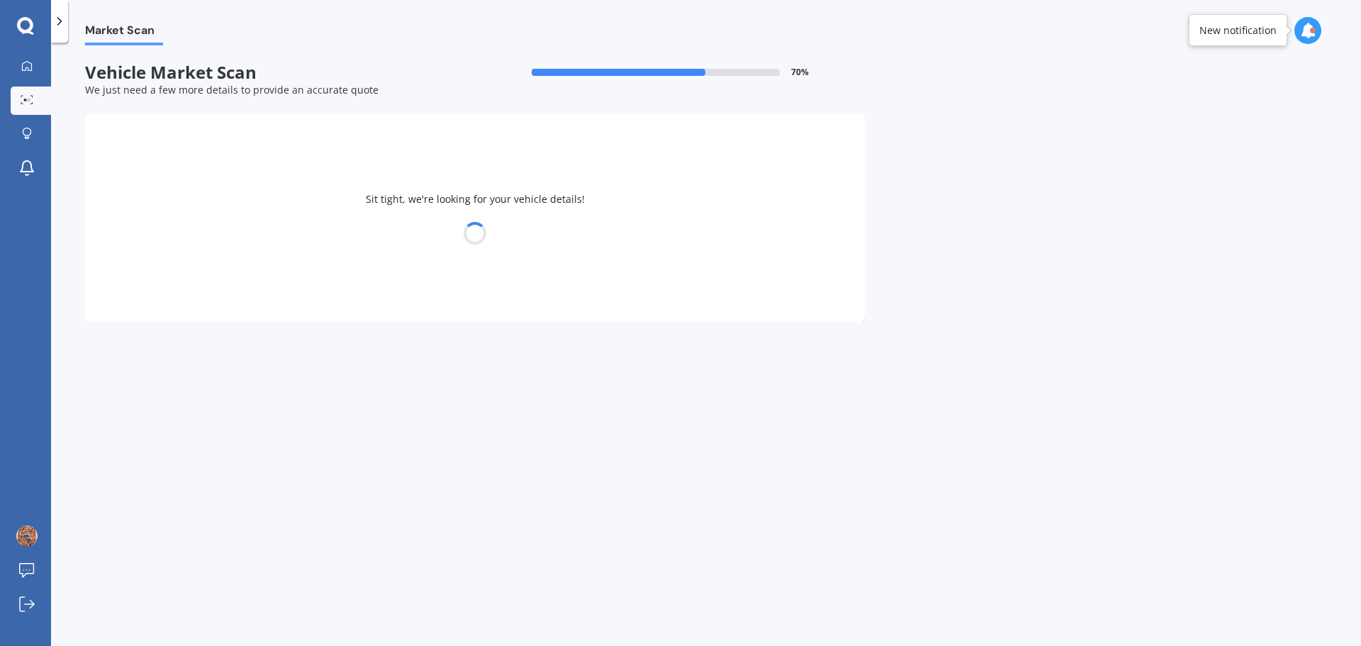
select select "HONDA"
select select "14"
select select "05"
select select "1964"
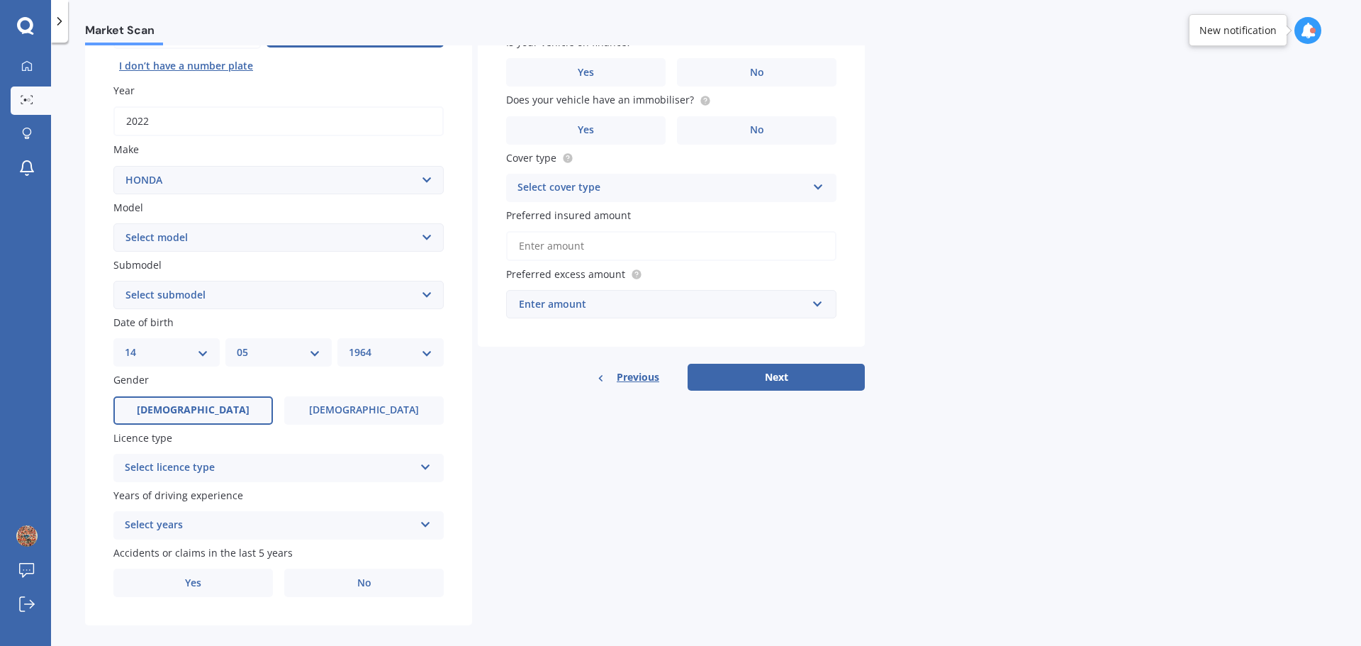
scroll to position [189, 0]
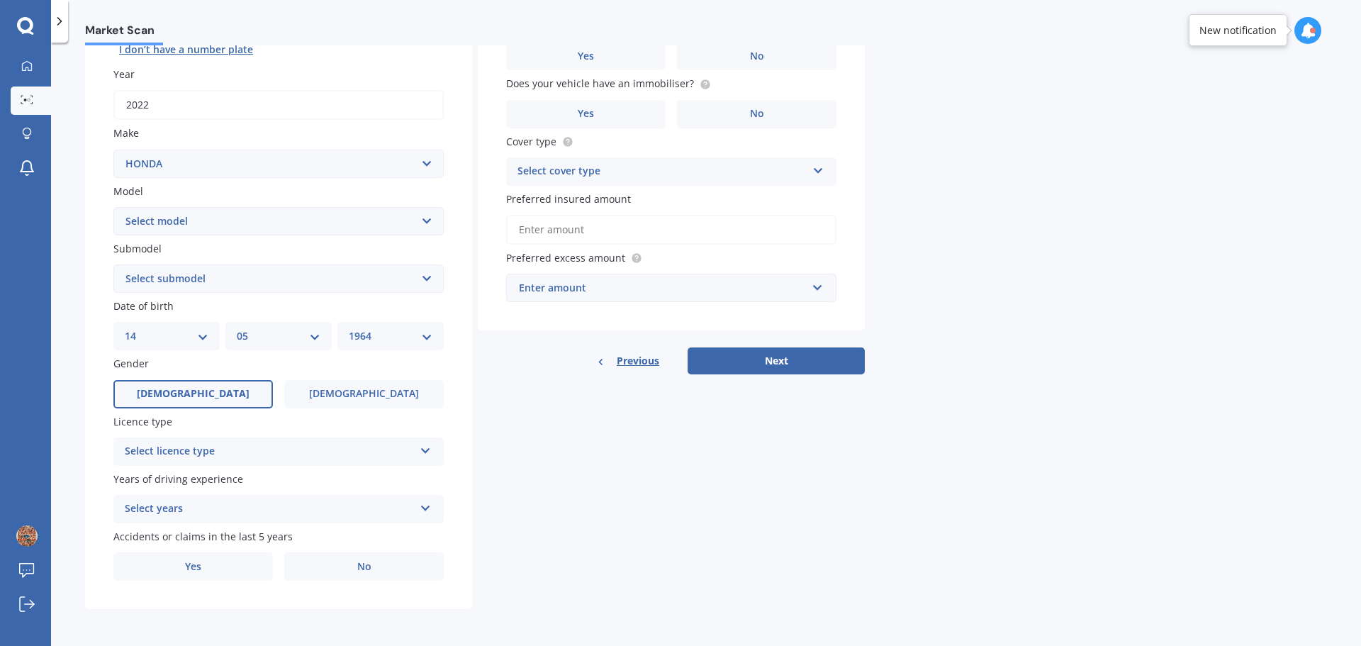
click at [426, 452] on icon at bounding box center [426, 448] width 12 height 10
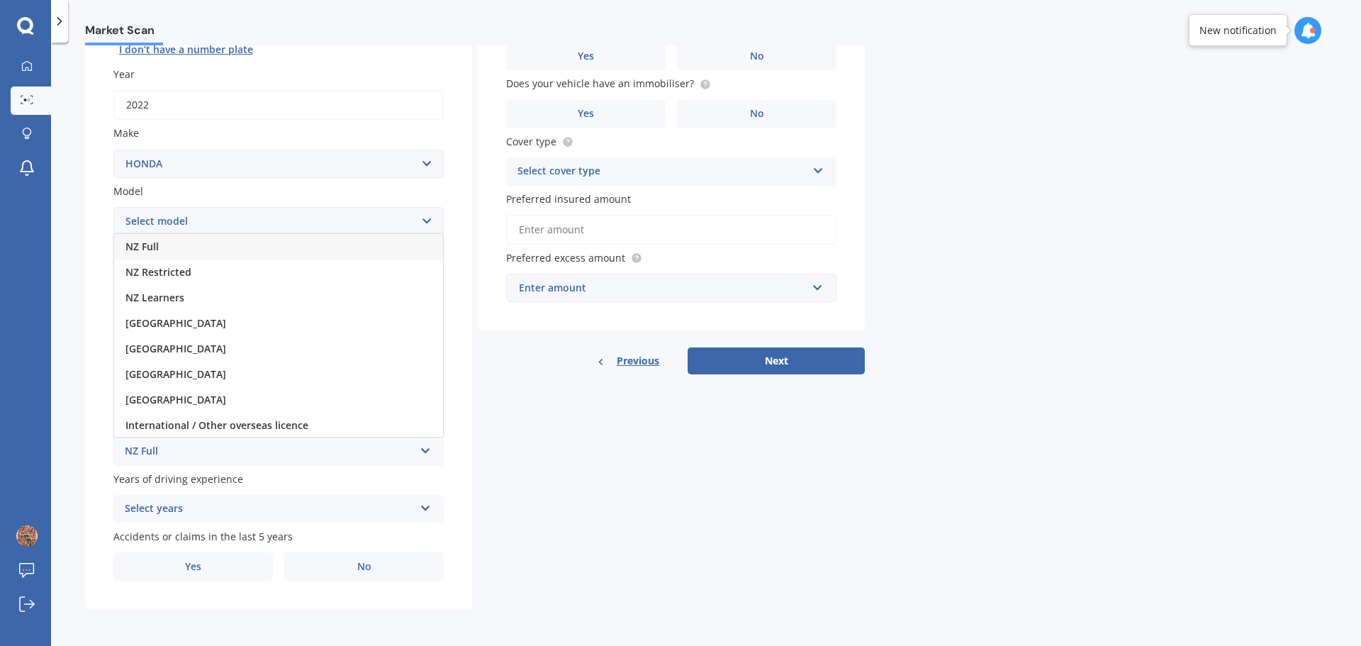
click at [147, 249] on span "NZ Full" at bounding box center [141, 246] width 33 height 13
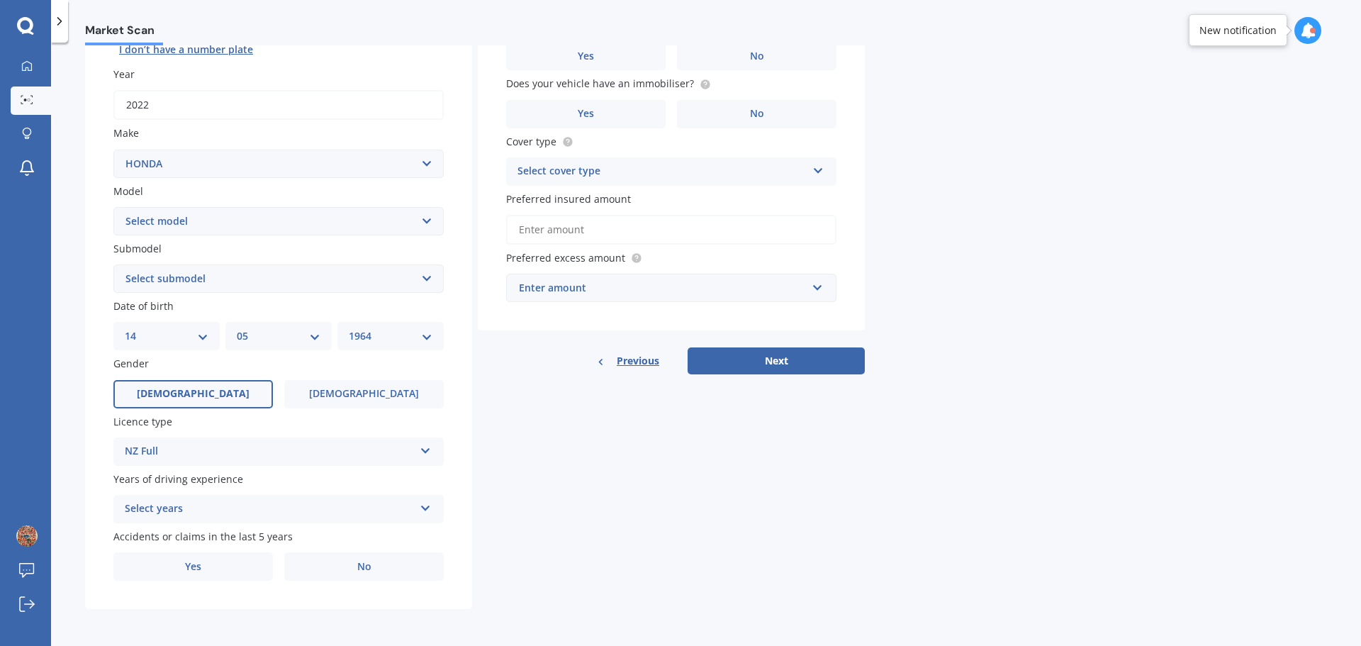
click at [186, 508] on div "Select years" at bounding box center [269, 508] width 289 height 17
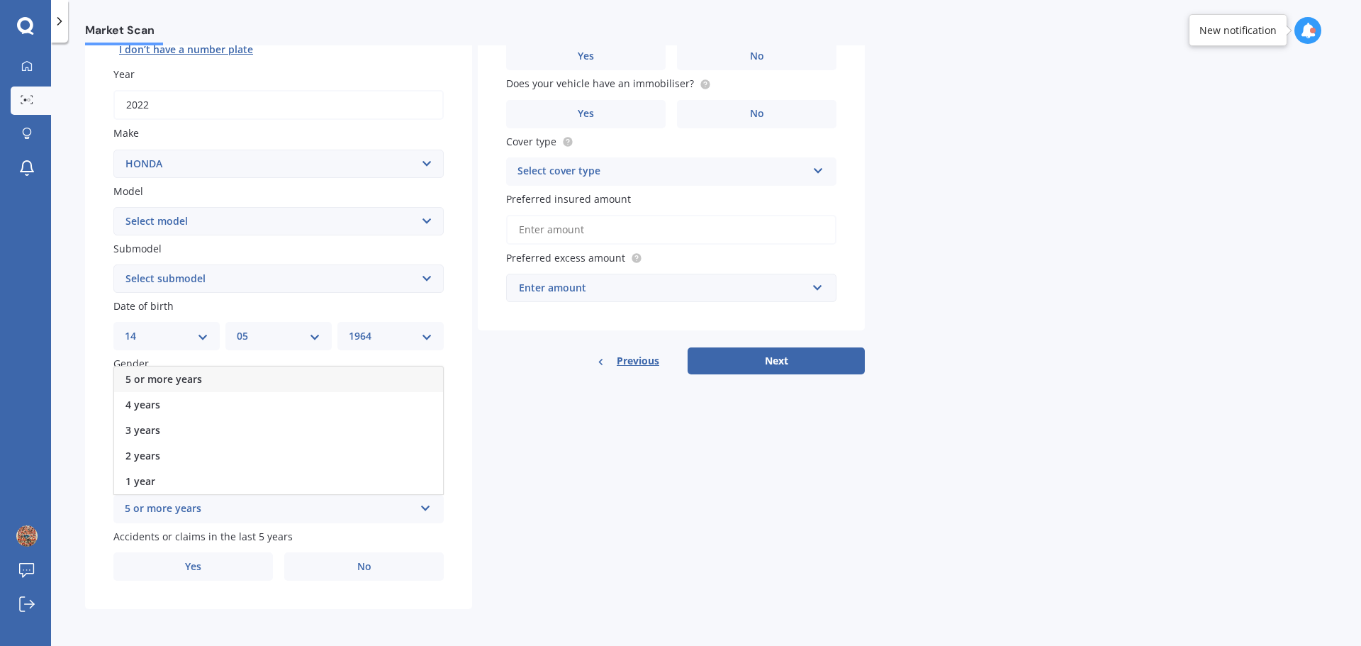
click at [179, 374] on span "5 or more years" at bounding box center [163, 378] width 77 height 13
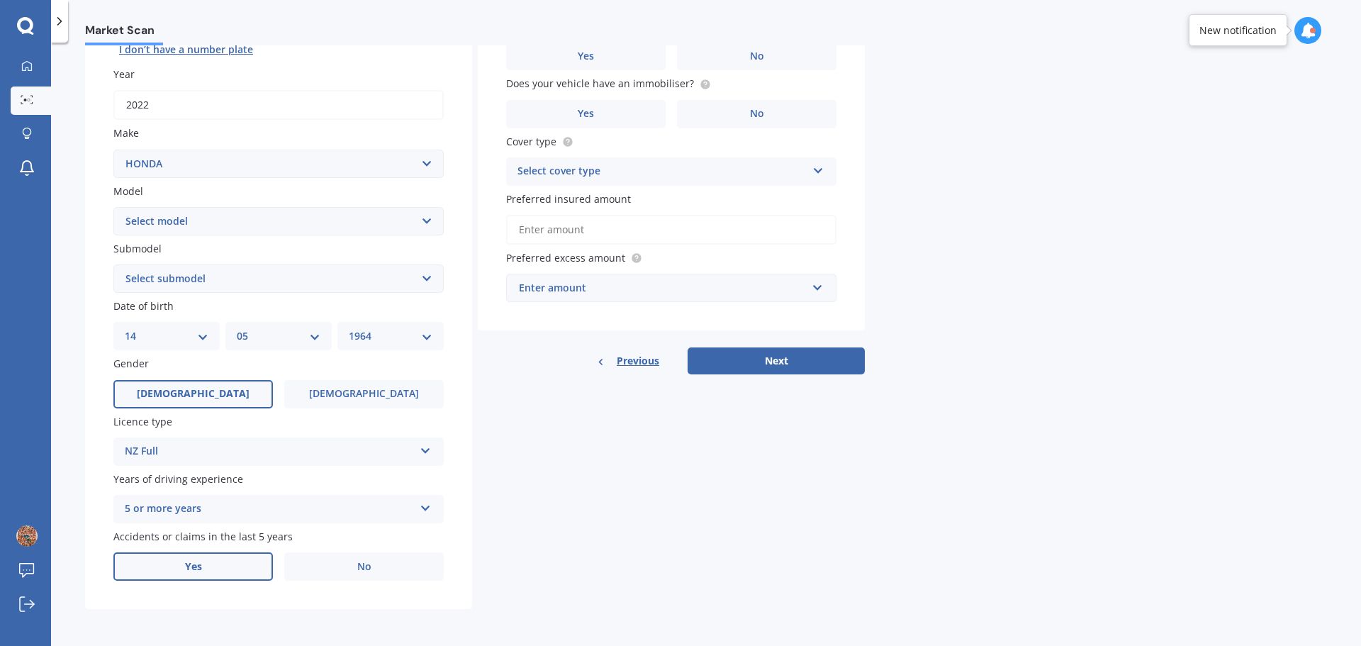
click at [207, 559] on label "Yes" at bounding box center [192, 566] width 159 height 28
click at [0, 0] on input "Yes" at bounding box center [0, 0] width 0 height 0
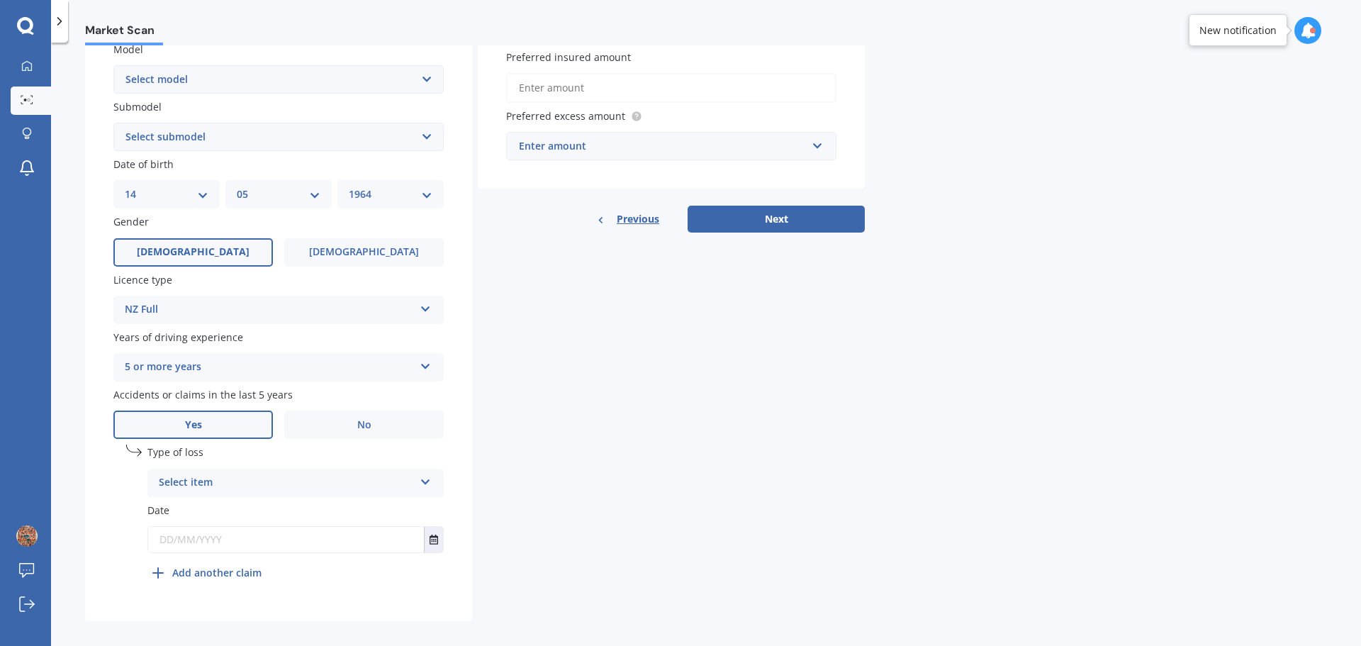
click at [420, 479] on icon at bounding box center [426, 479] width 12 height 10
click at [219, 529] on span "Not at fault accident" at bounding box center [209, 535] width 101 height 13
click at [430, 536] on icon "Select date" at bounding box center [434, 539] width 9 height 10
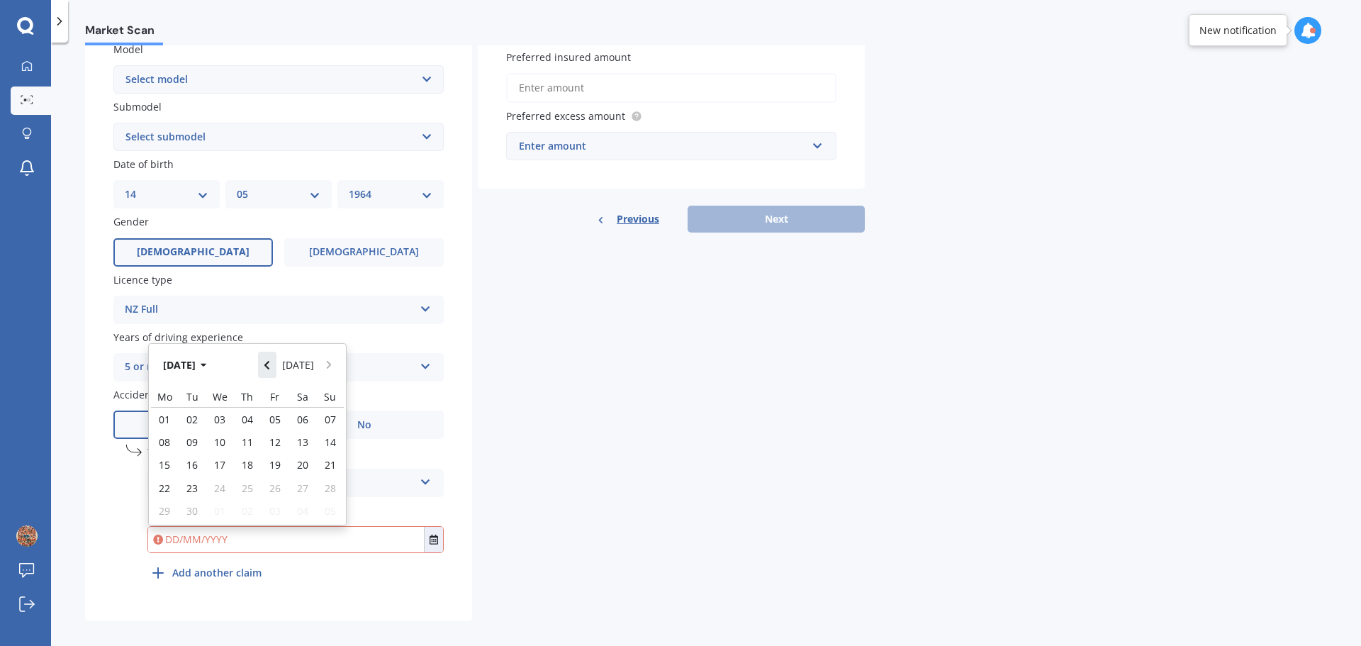
click at [270, 361] on icon "Navigate back" at bounding box center [267, 365] width 6 height 10
click at [269, 361] on icon "Navigate back" at bounding box center [266, 361] width 5 height 9
click at [270, 360] on icon "Navigate back" at bounding box center [267, 365] width 6 height 10
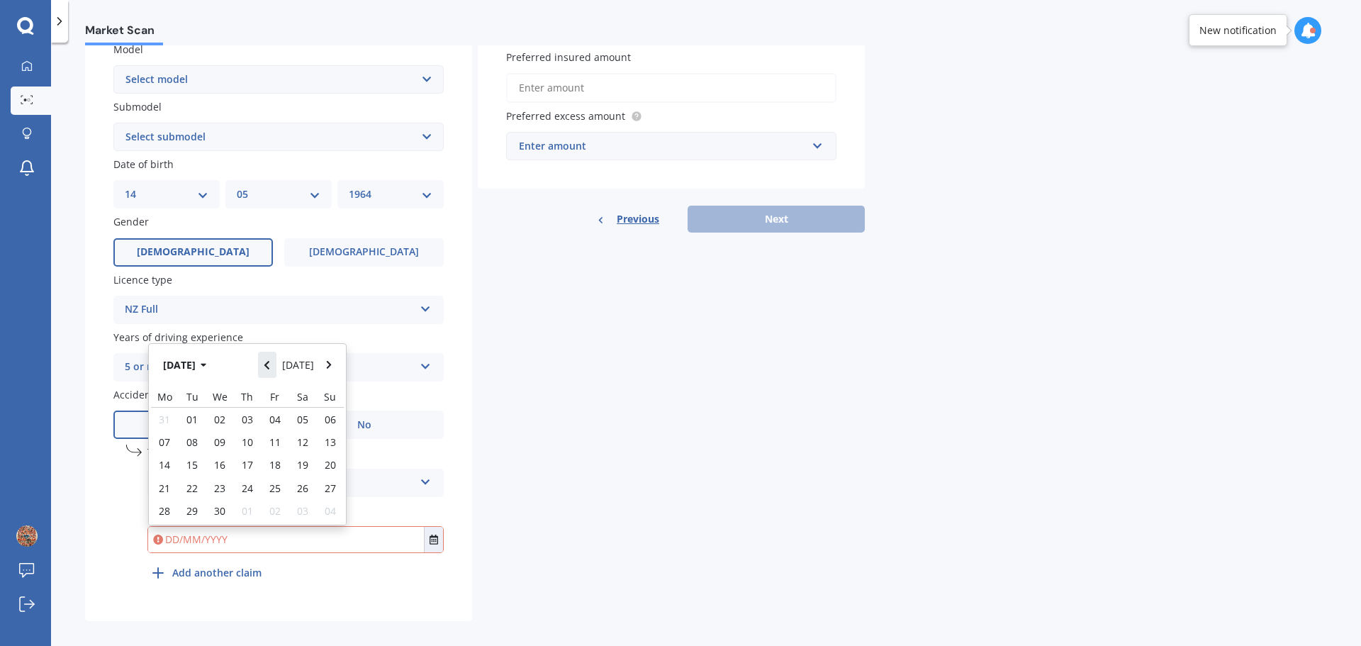
click at [270, 360] on icon "Navigate back" at bounding box center [267, 365] width 6 height 10
click at [269, 360] on icon "Navigate back" at bounding box center [266, 361] width 5 height 9
click at [270, 360] on icon "Navigate back" at bounding box center [267, 361] width 6 height 10
drag, startPoint x: 218, startPoint y: 425, endPoint x: 402, endPoint y: 454, distance: 186.6
click at [218, 425] on span "01" at bounding box center [219, 419] width 11 height 13
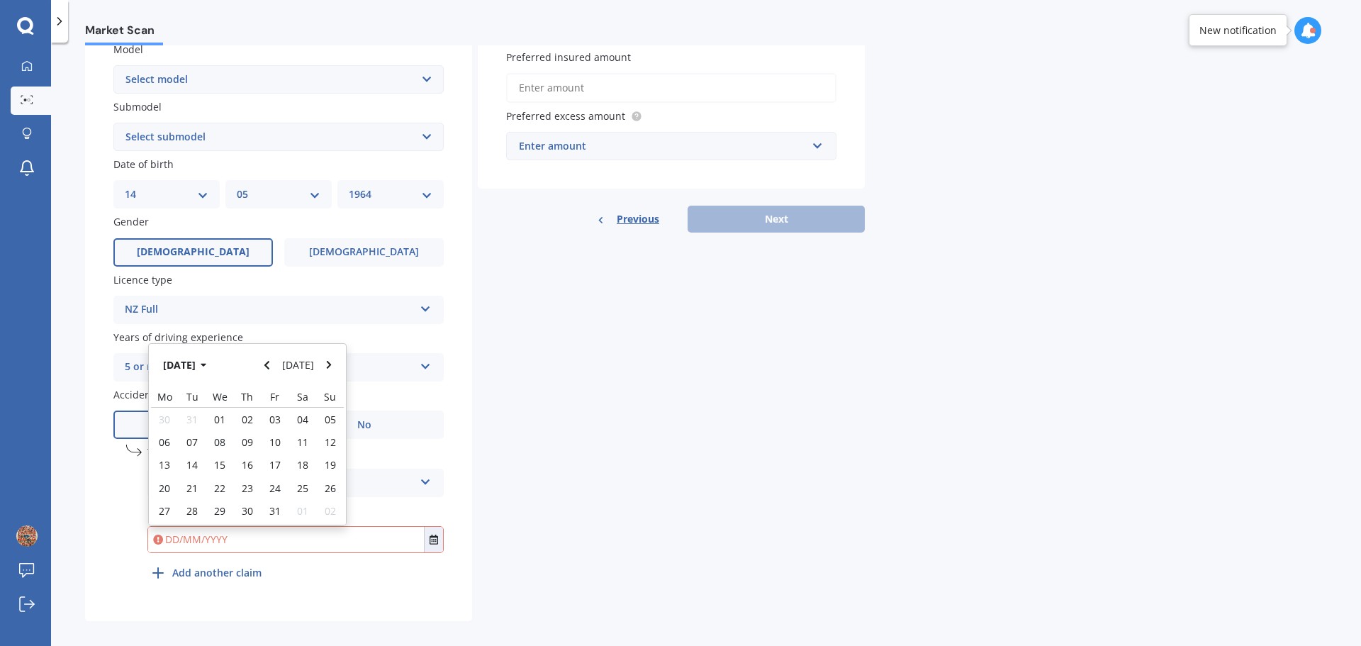
type input "01/01/2025"
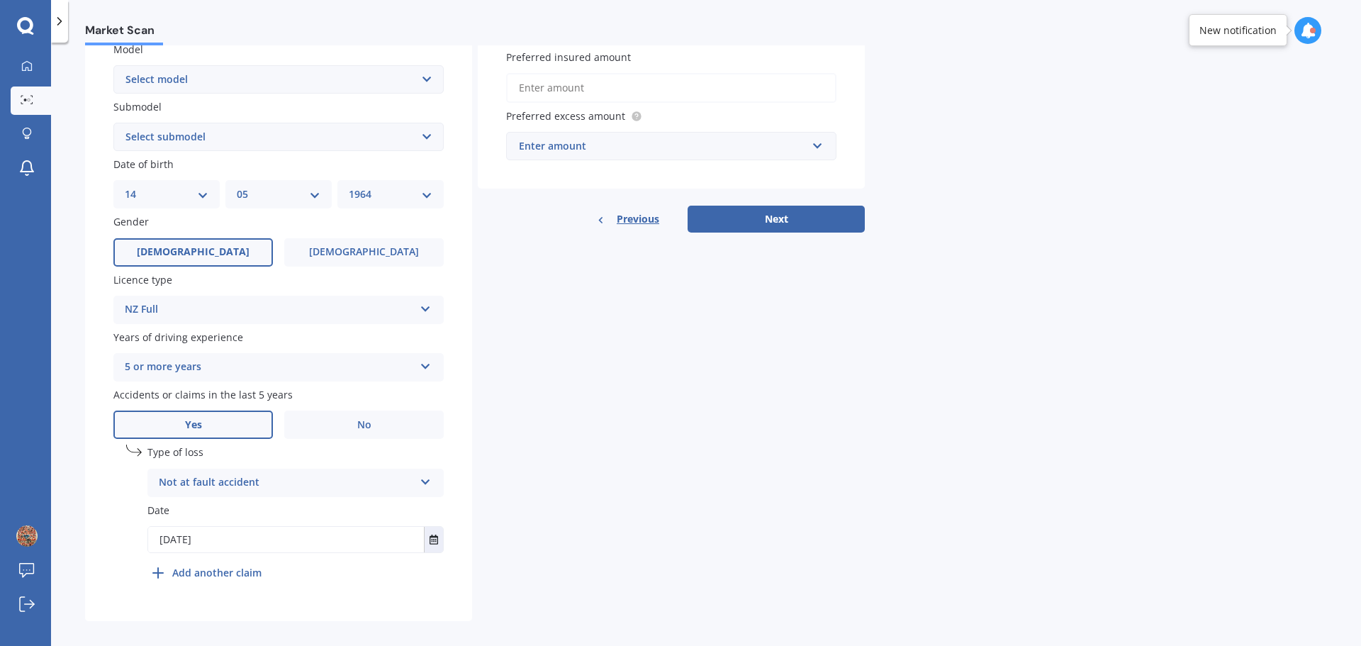
click at [203, 573] on b "Add another claim" at bounding box center [216, 572] width 89 height 15
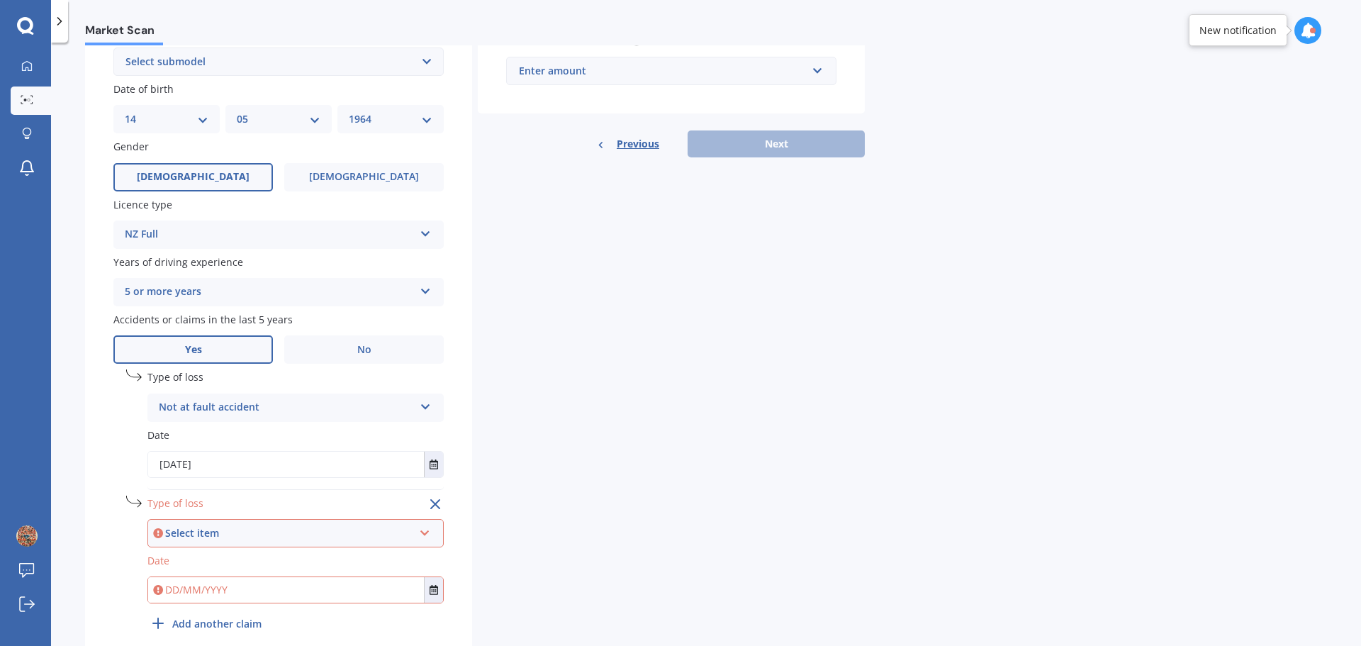
scroll to position [468, 0]
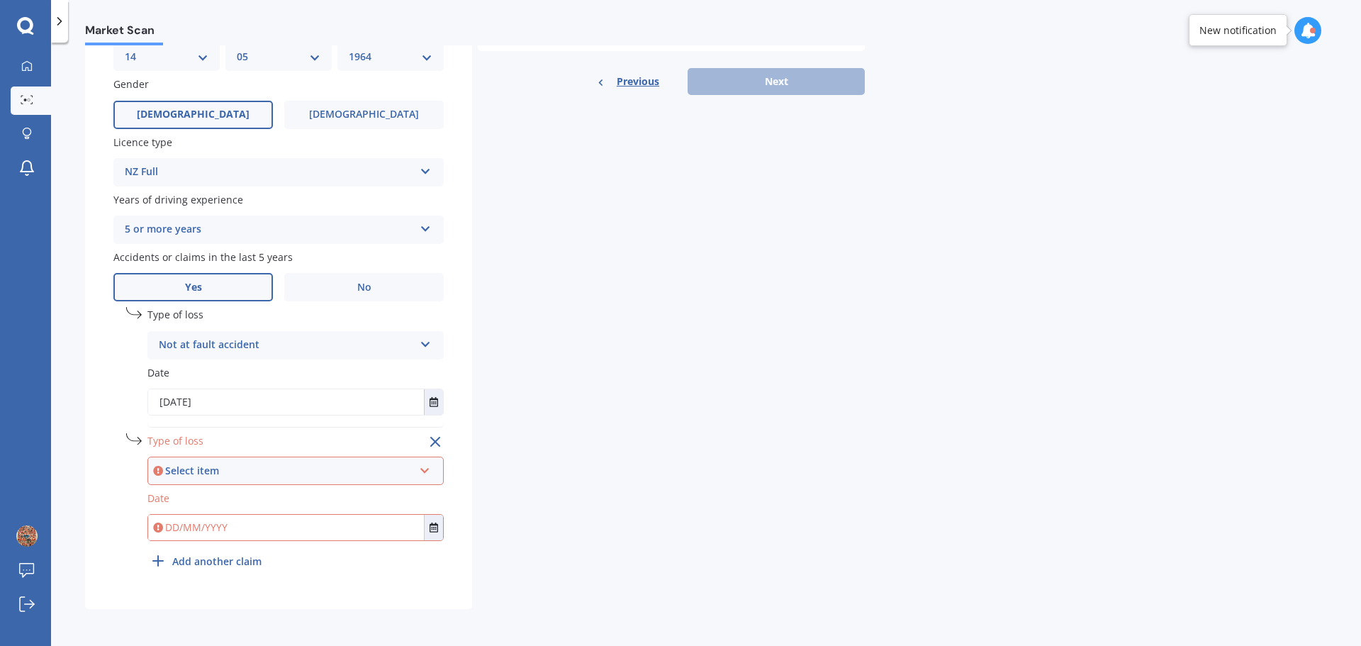
click at [422, 466] on icon at bounding box center [425, 468] width 12 height 10
click at [213, 523] on span "Not at fault accident" at bounding box center [210, 522] width 101 height 13
click at [433, 527] on icon "Select date" at bounding box center [434, 527] width 9 height 10
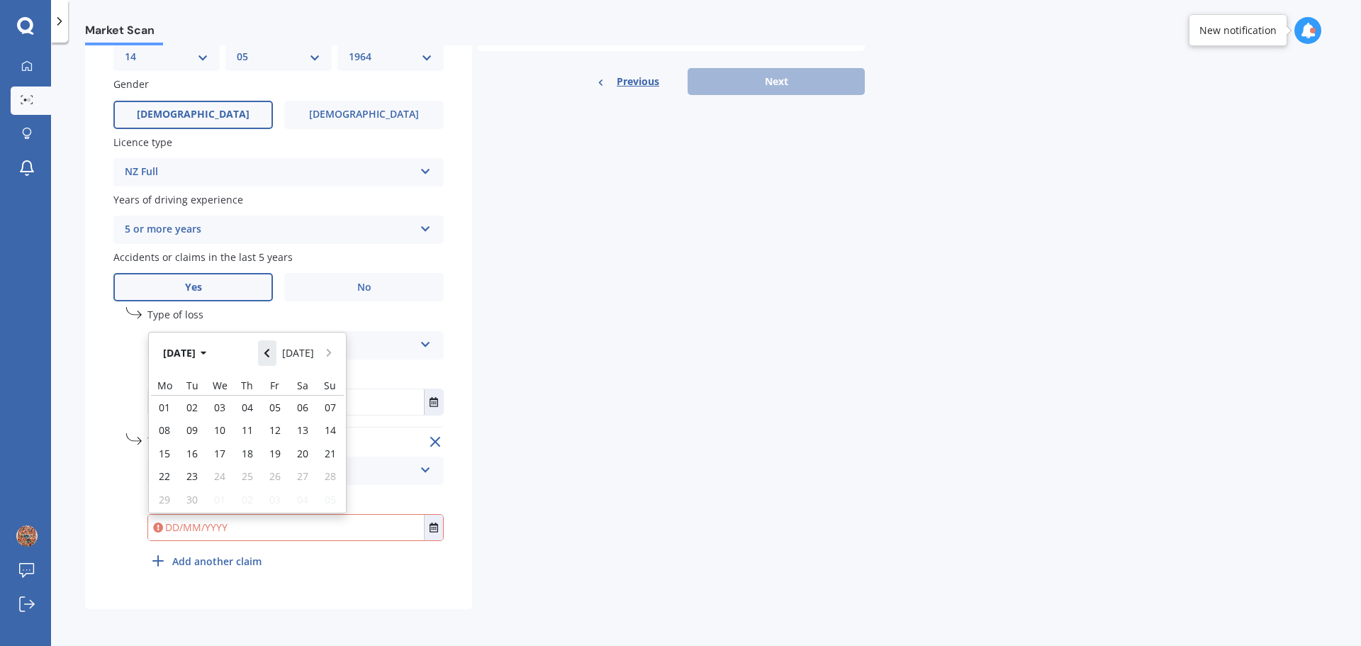
click at [269, 350] on icon "Navigate back" at bounding box center [266, 353] width 5 height 9
click at [270, 350] on icon "Navigate back" at bounding box center [267, 353] width 6 height 10
click at [269, 350] on icon "Navigate back" at bounding box center [266, 353] width 5 height 9
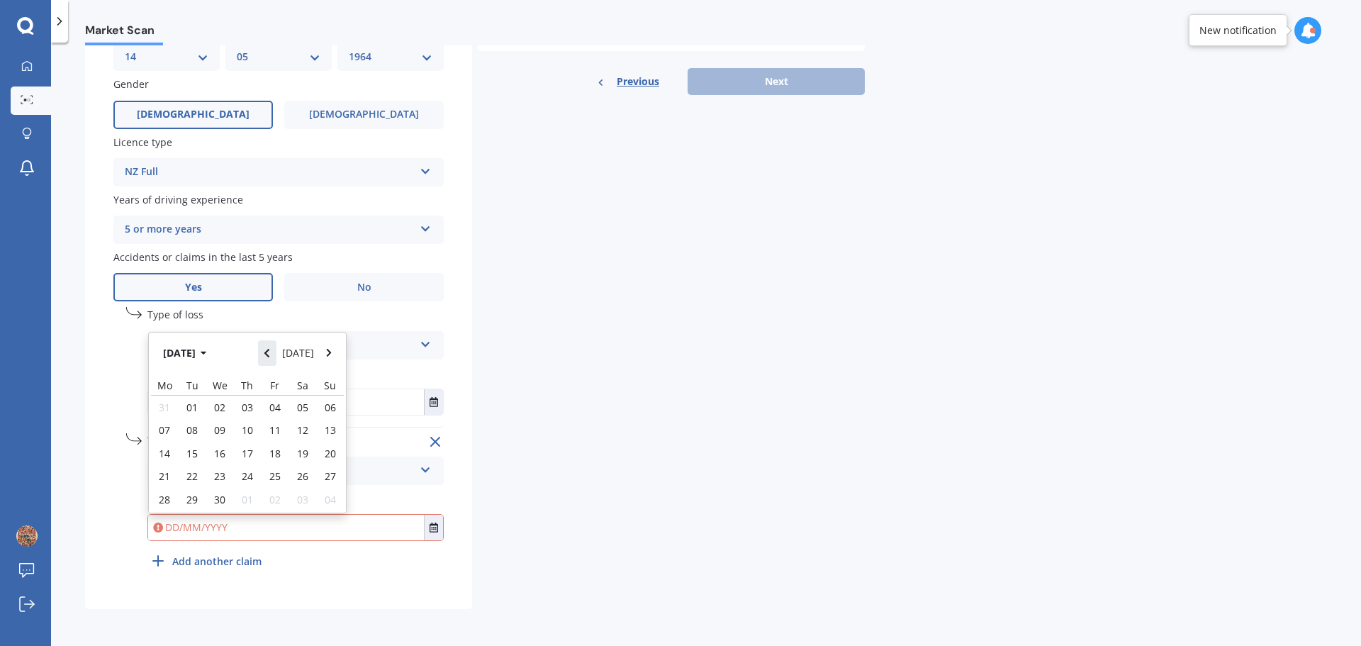
click at [269, 350] on icon "Navigate back" at bounding box center [266, 353] width 5 height 9
click at [270, 350] on icon "Navigate back" at bounding box center [267, 349] width 6 height 10
click at [269, 350] on icon "Navigate back" at bounding box center [266, 353] width 5 height 9
click at [270, 350] on icon "Navigate back" at bounding box center [267, 349] width 6 height 10
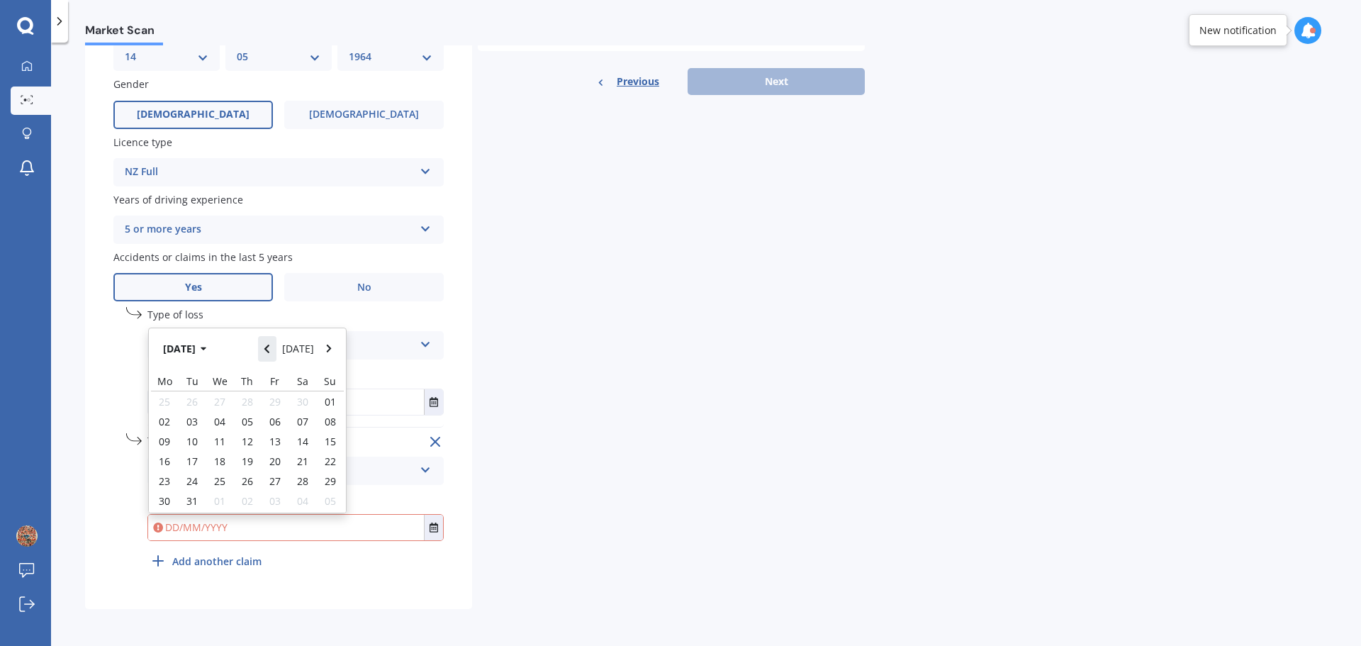
click at [269, 350] on icon "Navigate back" at bounding box center [266, 348] width 5 height 9
click at [269, 350] on icon "Navigate back" at bounding box center [266, 353] width 5 height 9
click at [270, 350] on icon "Navigate back" at bounding box center [267, 349] width 6 height 10
click at [269, 350] on icon "Navigate back" at bounding box center [266, 353] width 5 height 9
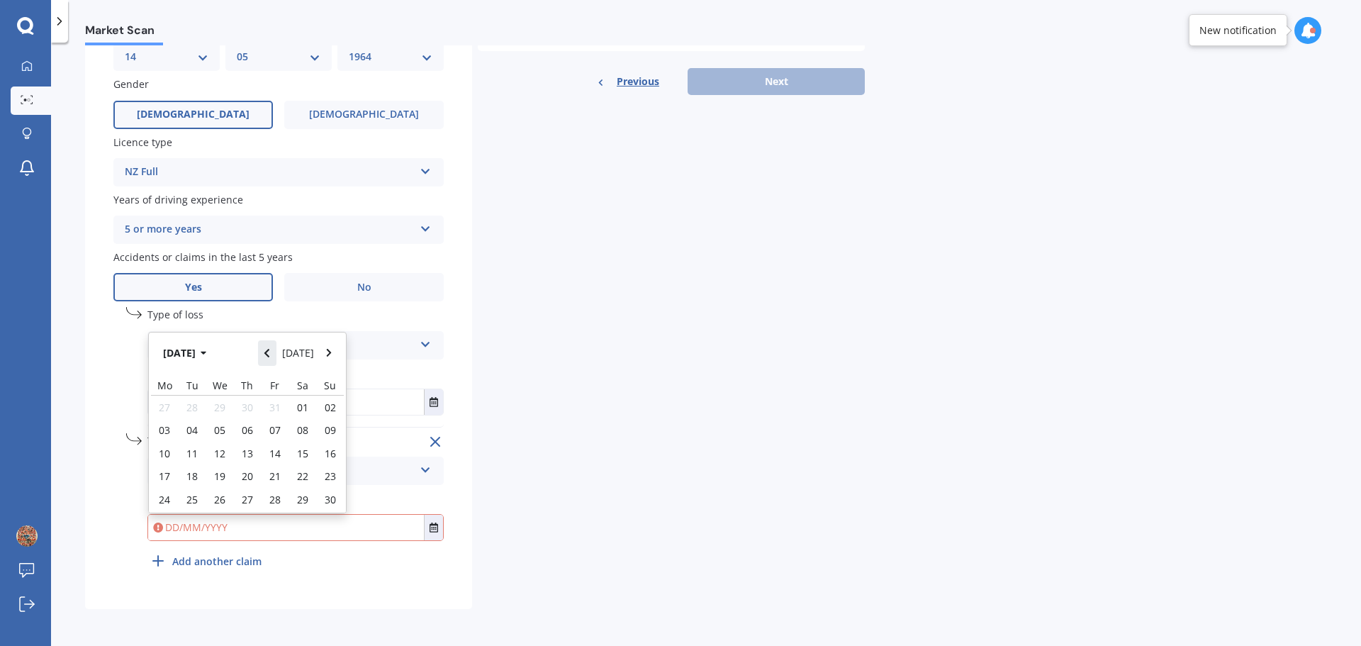
click at [269, 350] on icon "Navigate back" at bounding box center [266, 353] width 5 height 9
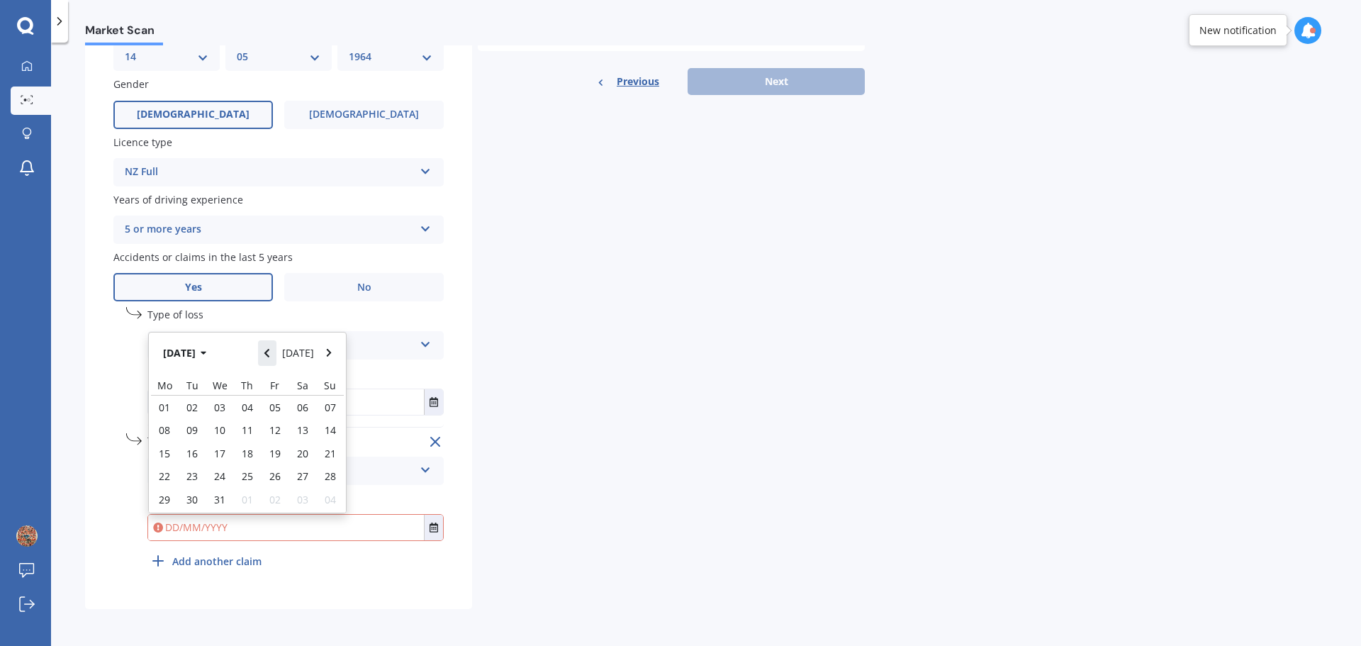
click at [269, 350] on icon "Navigate back" at bounding box center [266, 353] width 5 height 9
click at [248, 500] on span "30" at bounding box center [247, 499] width 11 height 13
type input "30/11/2023"
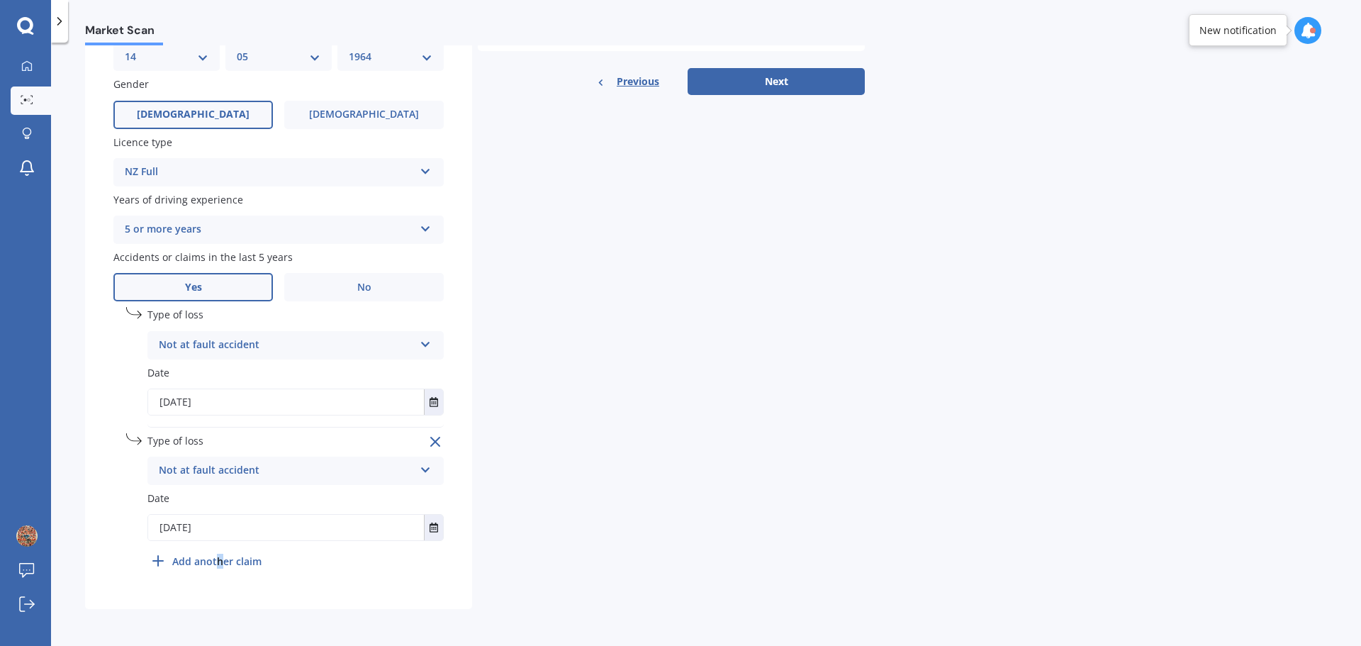
click at [219, 557] on b "Add another claim" at bounding box center [216, 561] width 89 height 15
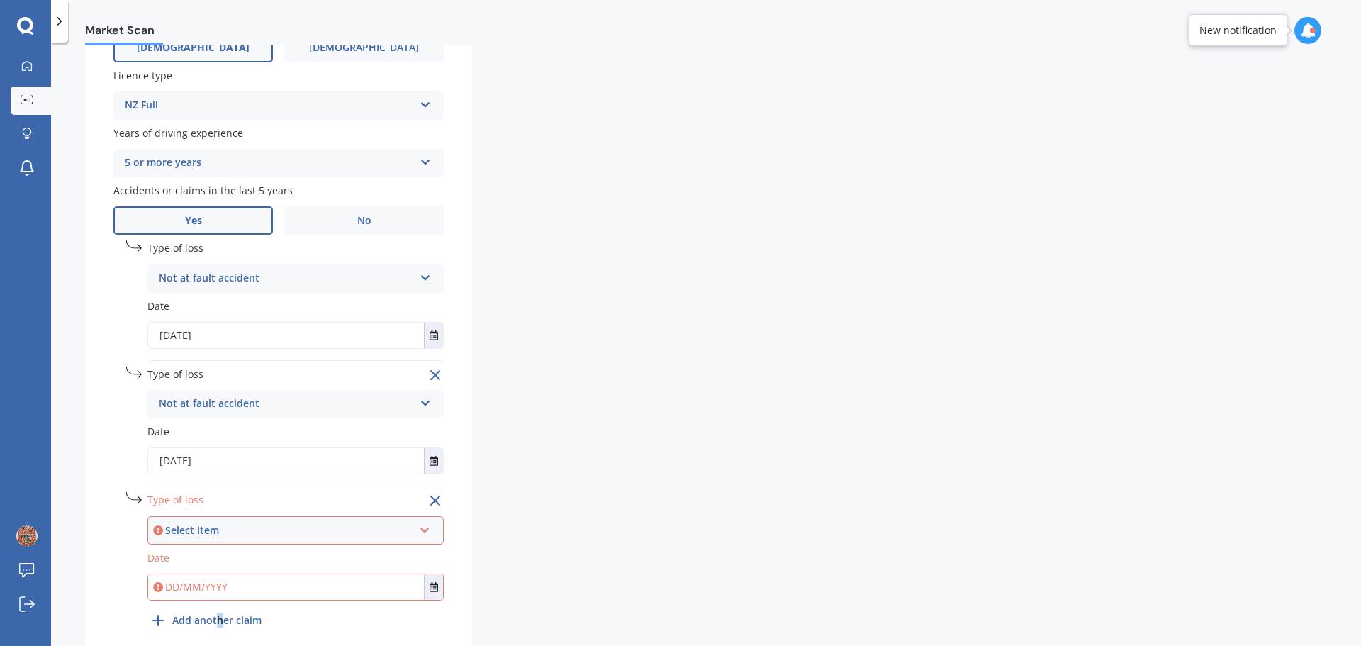
scroll to position [594, 0]
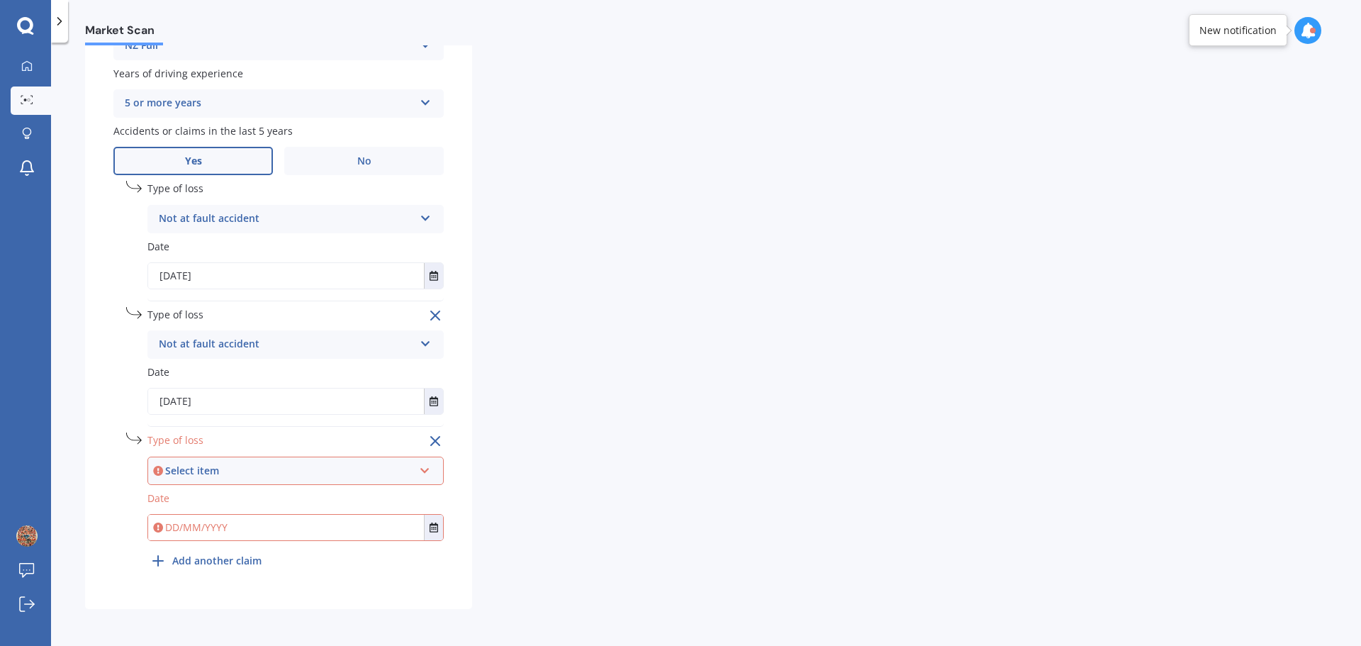
click at [423, 464] on icon at bounding box center [425, 468] width 12 height 10
click at [216, 499] on span "At fault accident" at bounding box center [200, 496] width 80 height 13
click at [186, 529] on input "text" at bounding box center [286, 528] width 276 height 26
drag, startPoint x: 433, startPoint y: 523, endPoint x: 440, endPoint y: 525, distance: 7.2
click at [434, 523] on icon "Select date" at bounding box center [434, 527] width 9 height 10
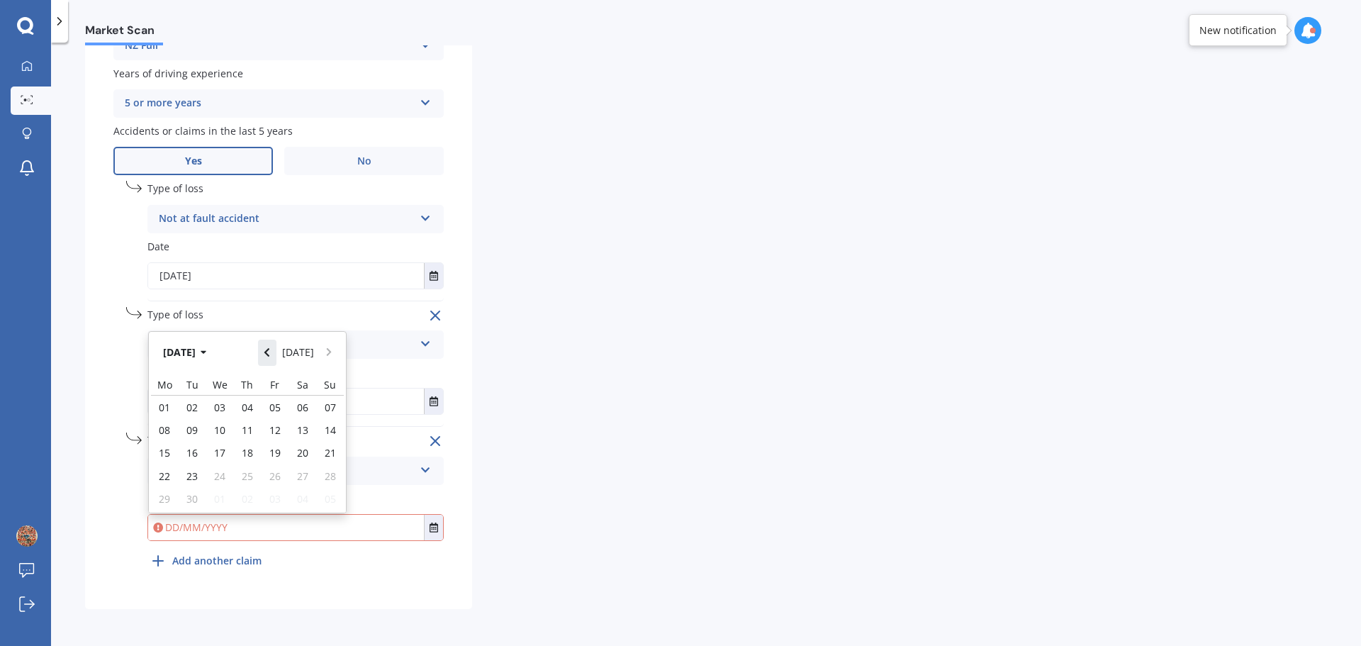
click at [269, 349] on icon "Navigate back" at bounding box center [266, 353] width 5 height 9
click at [279, 475] on span "22" at bounding box center [274, 475] width 11 height 13
type input "22/08/2025"
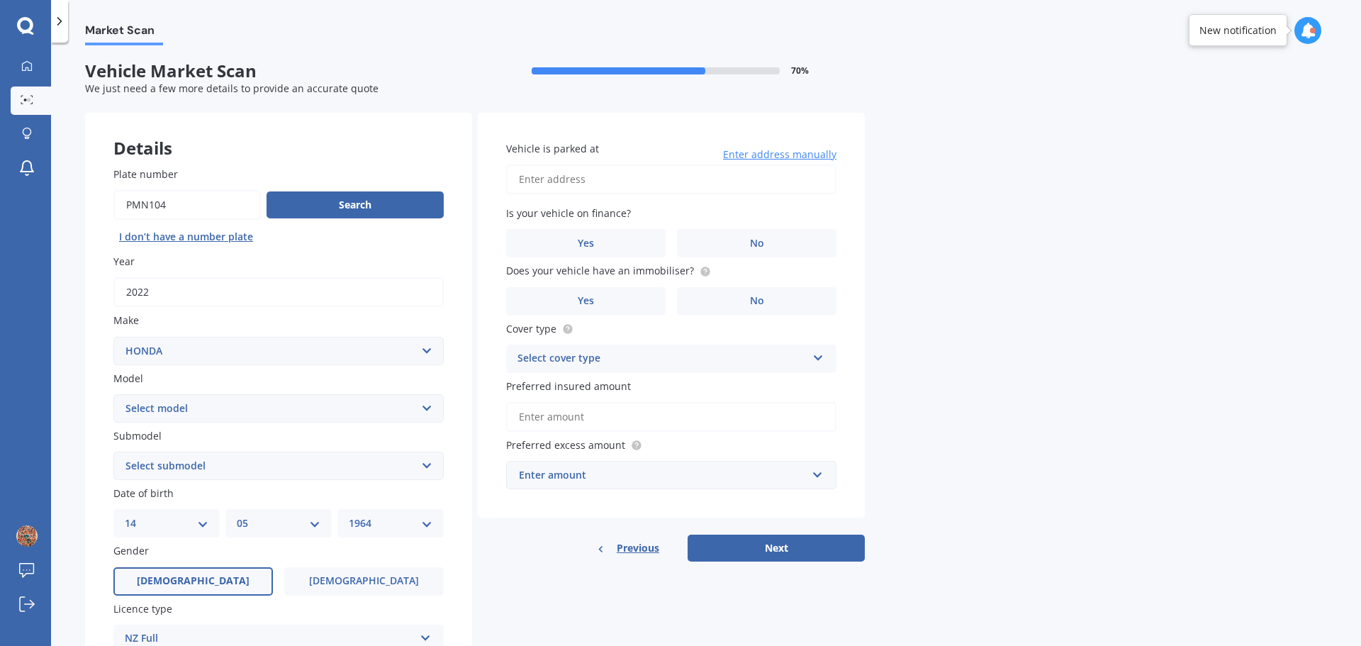
scroll to position [0, 0]
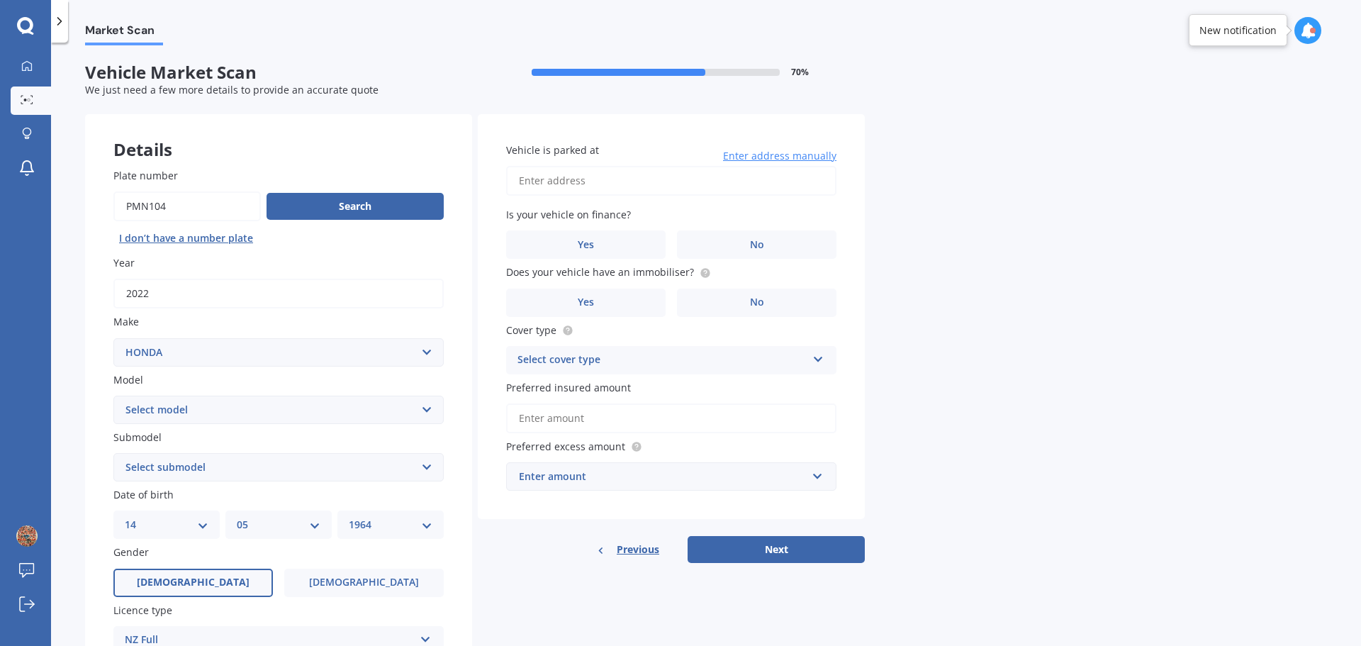
click at [561, 186] on input "Vehicle is parked at" at bounding box center [671, 181] width 330 height 30
drag, startPoint x: 624, startPoint y: 181, endPoint x: 644, endPoint y: 196, distance: 25.4
click at [624, 181] on input "6 Country Club TerraceNorthwood Christchurch 8051" at bounding box center [671, 181] width 330 height 30
type input "6 Country Club Terrace, Northwood, Christchurch 8051"
click at [617, 240] on label "Yes" at bounding box center [585, 244] width 159 height 28
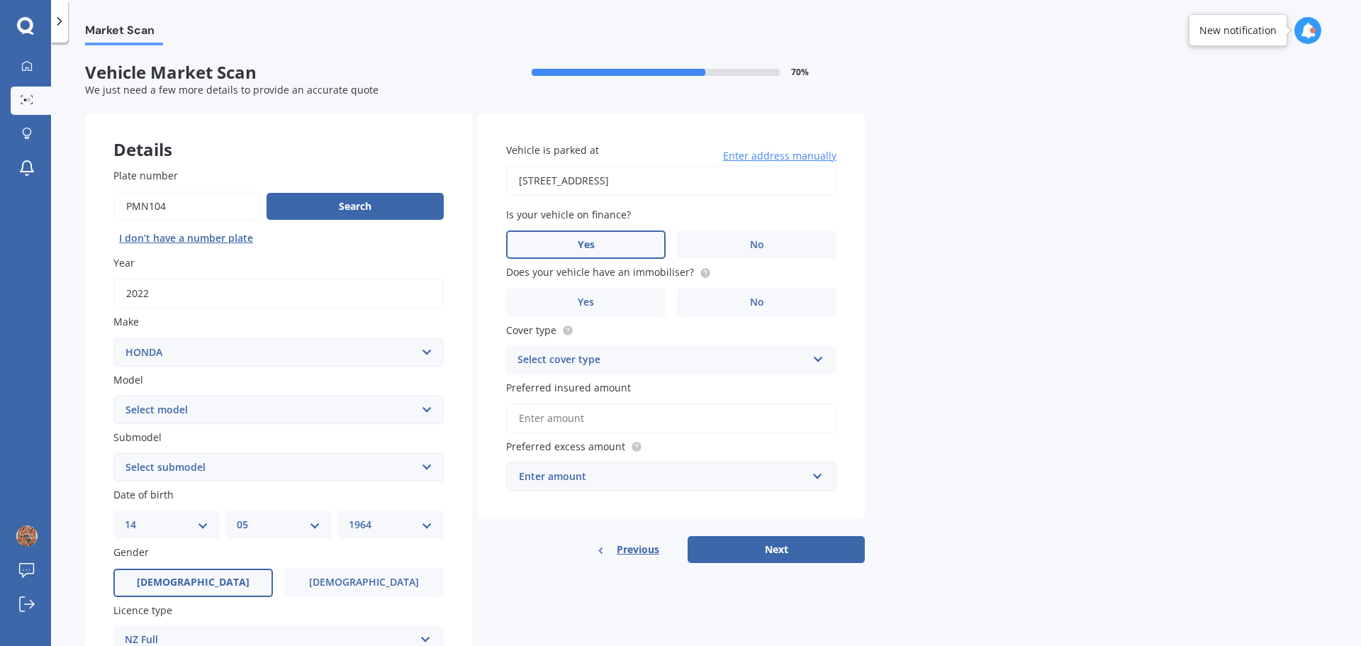
click at [0, 0] on input "Yes" at bounding box center [0, 0] width 0 height 0
click at [774, 300] on label "No" at bounding box center [756, 302] width 159 height 28
click at [0, 0] on input "No" at bounding box center [0, 0] width 0 height 0
click at [814, 356] on icon at bounding box center [818, 357] width 12 height 10
click at [563, 378] on div "Comprehensive" at bounding box center [671, 388] width 329 height 26
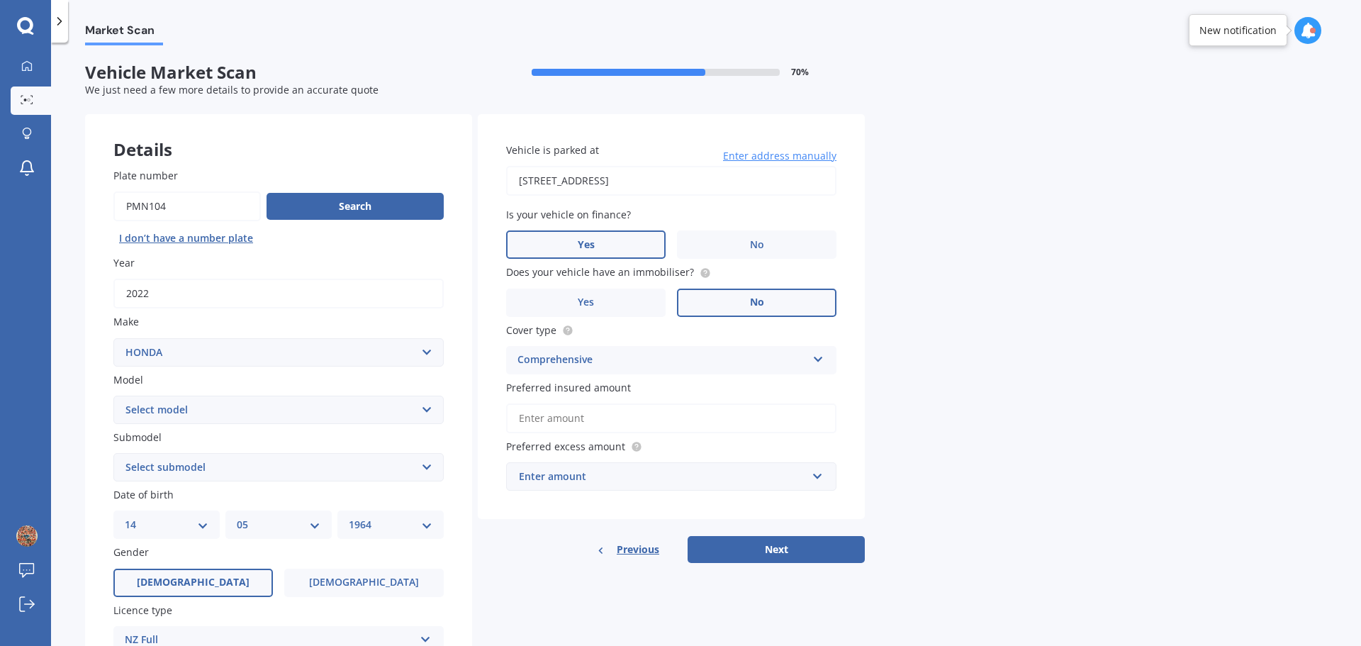
click at [559, 415] on input "Preferred insured amount" at bounding box center [671, 418] width 330 height 30
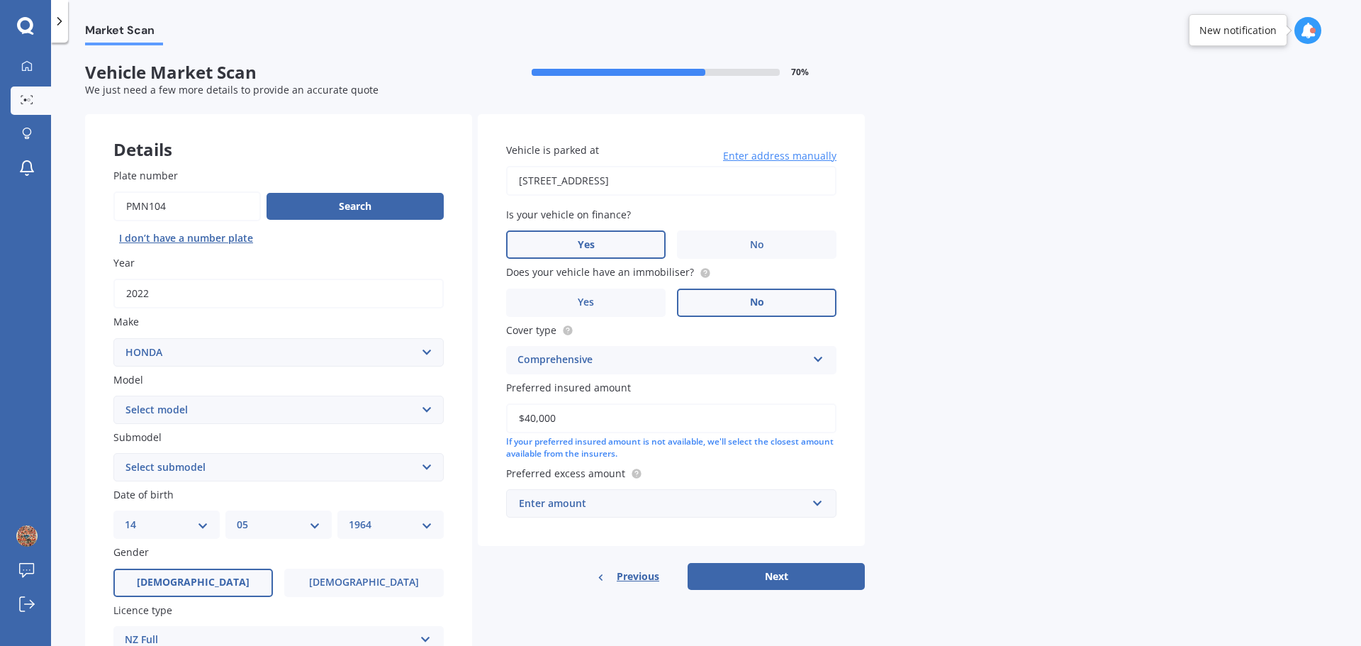
type input "$40,000"
click at [817, 500] on input "text" at bounding box center [667, 503] width 318 height 27
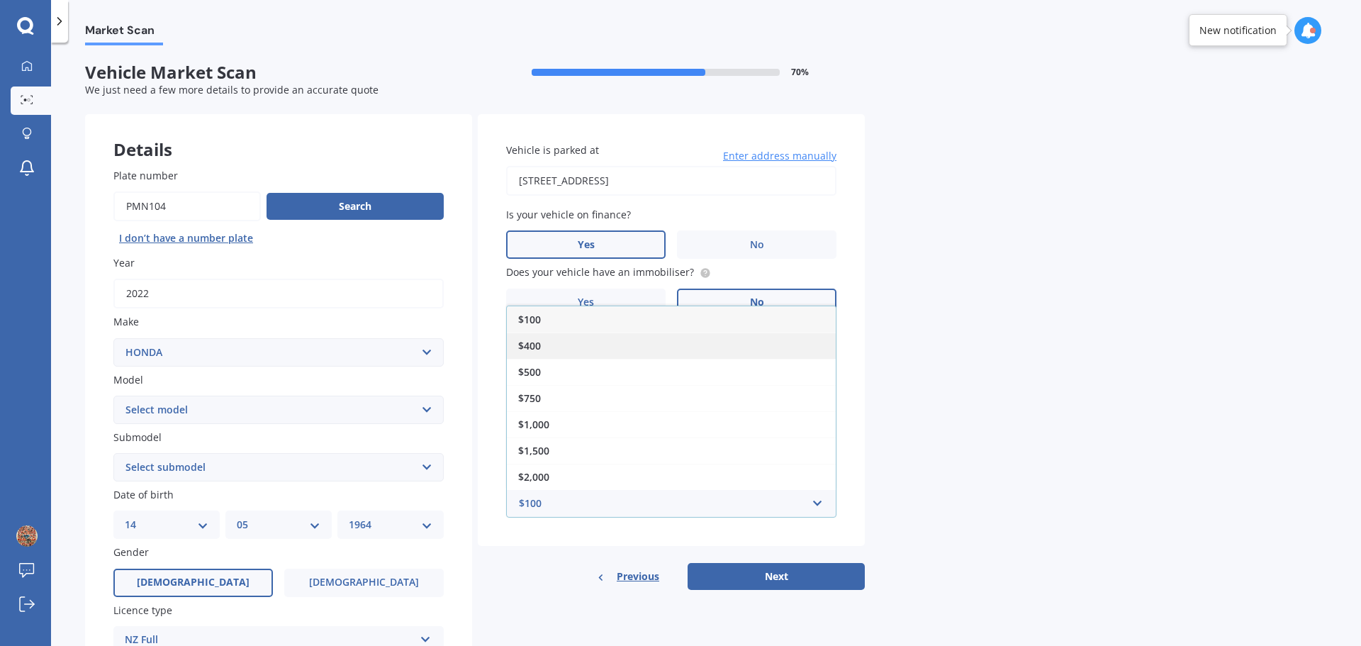
click at [539, 349] on span "$400" at bounding box center [529, 345] width 23 height 13
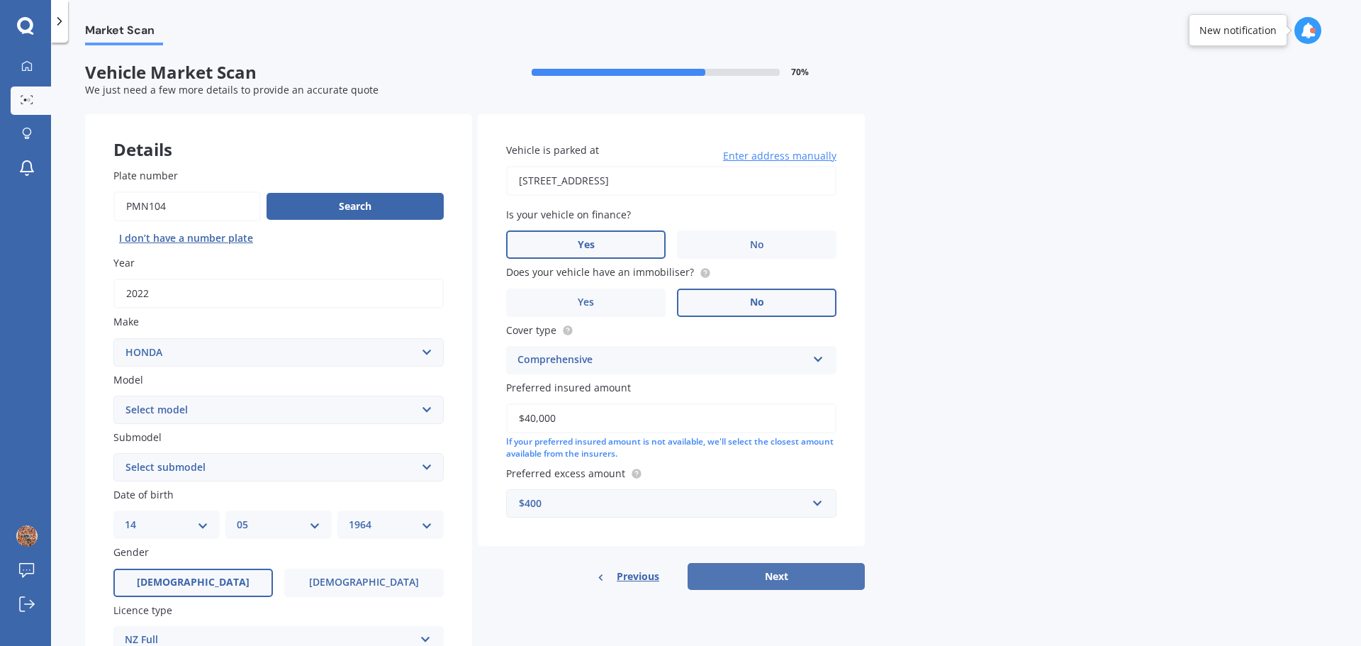
click at [765, 576] on button "Next" at bounding box center [776, 576] width 177 height 27
click at [427, 411] on select "Select model Accord Acty Acura Airwave Ascot Avancier Beat Capa City Civic Conc…" at bounding box center [278, 410] width 330 height 28
click at [72, 242] on div "Market Scan Vehicle Market Scan 70 % We just need a few more details to provide…" at bounding box center [706, 346] width 1310 height 603
click at [430, 405] on select "Select model Accord Acty Acura Airwave Ascot Avancier Beat Capa City Civic Conc…" at bounding box center [278, 410] width 330 height 28
select select "CR-V"
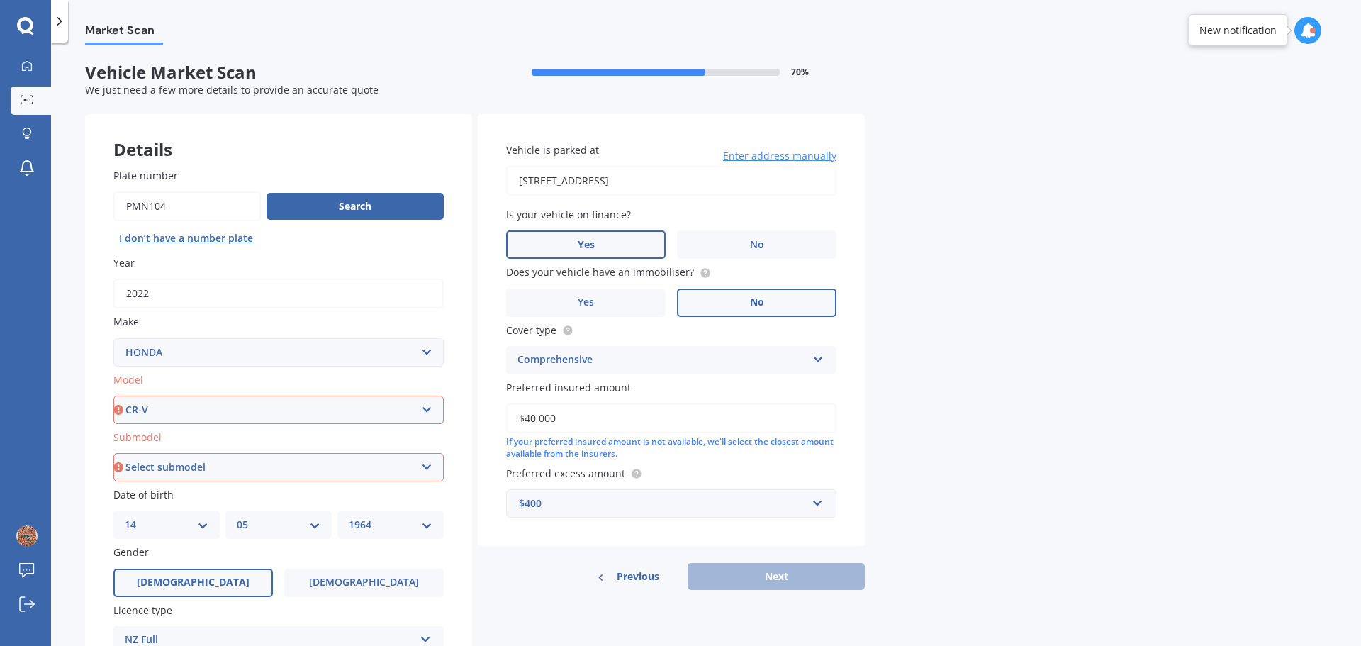
click at [113, 396] on select "Select model Accord Acty Acura Airwave Ascot Avancier Beat Capa City Civic Conc…" at bounding box center [278, 410] width 330 height 28
click at [196, 468] on select "Select submodel (all other) 2WD 2WD Sport 7 1.5 2WD Touring 1.5 4WD AWD AWD Spo…" at bounding box center [278, 467] width 330 height 28
select select "AWD TOURING 1.5"
click at [113, 453] on select "Select submodel (all other) 2WD 2WD Sport 7 1.5 2WD Touring 1.5 4WD AWD AWD Spo…" at bounding box center [278, 467] width 330 height 28
click at [807, 580] on button "Next" at bounding box center [776, 576] width 177 height 27
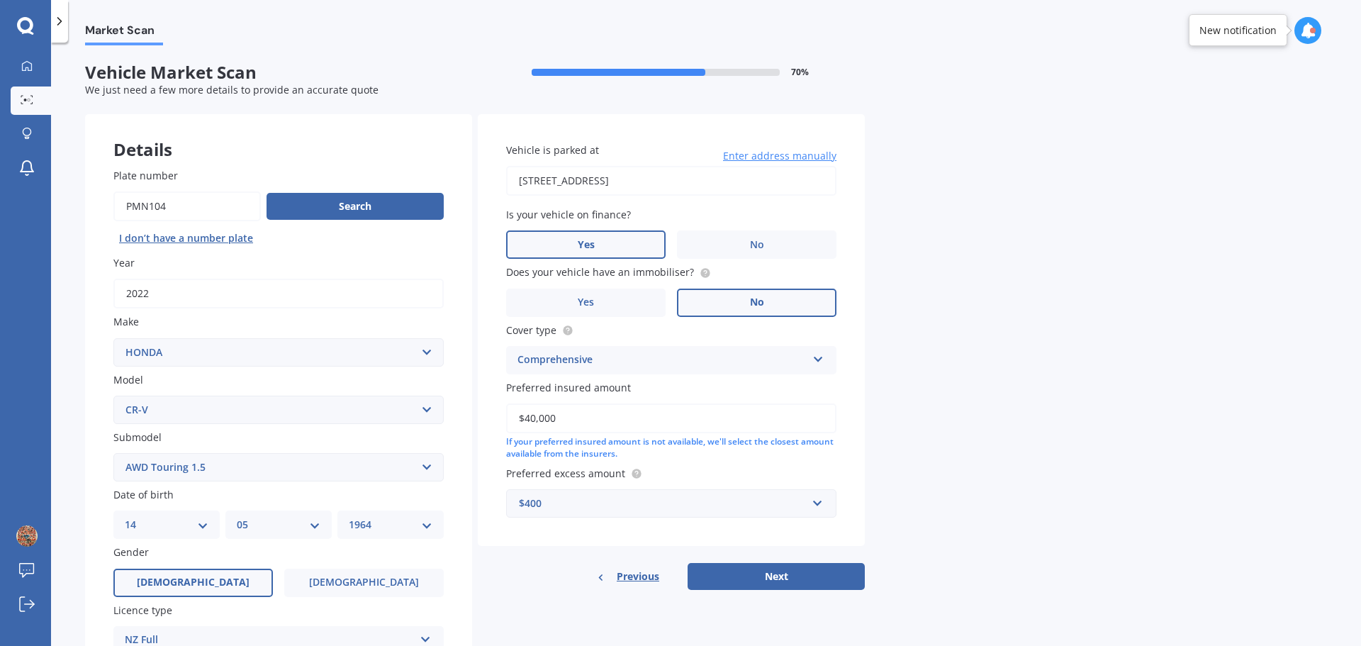
select select "14"
select select "05"
select select "1964"
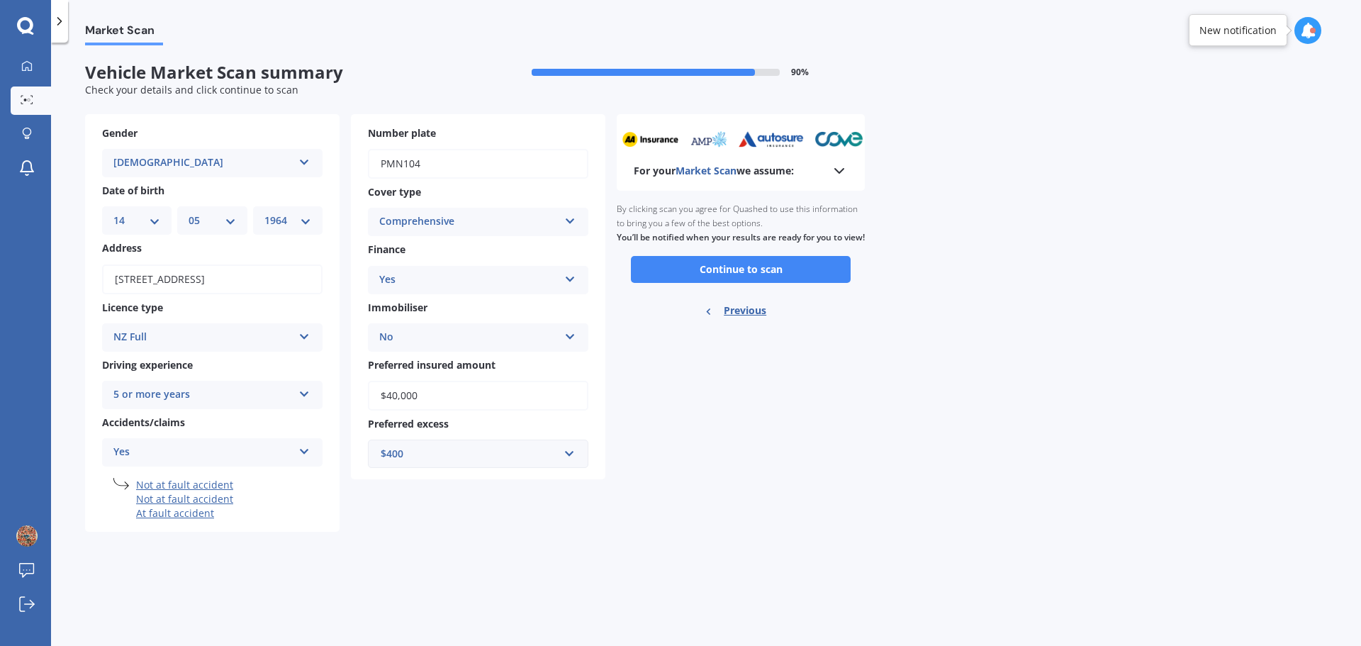
click at [740, 279] on button "Continue to scan" at bounding box center [741, 269] width 220 height 27
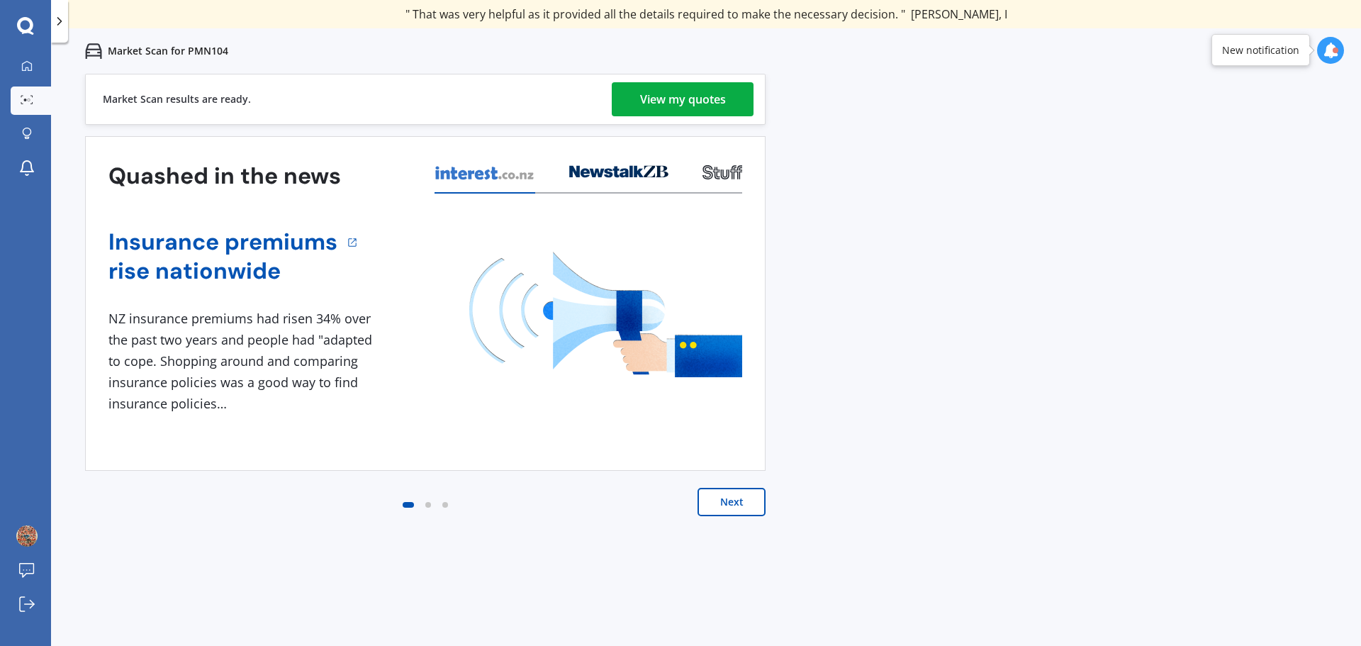
click at [697, 105] on div "View my quotes" at bounding box center [683, 99] width 86 height 34
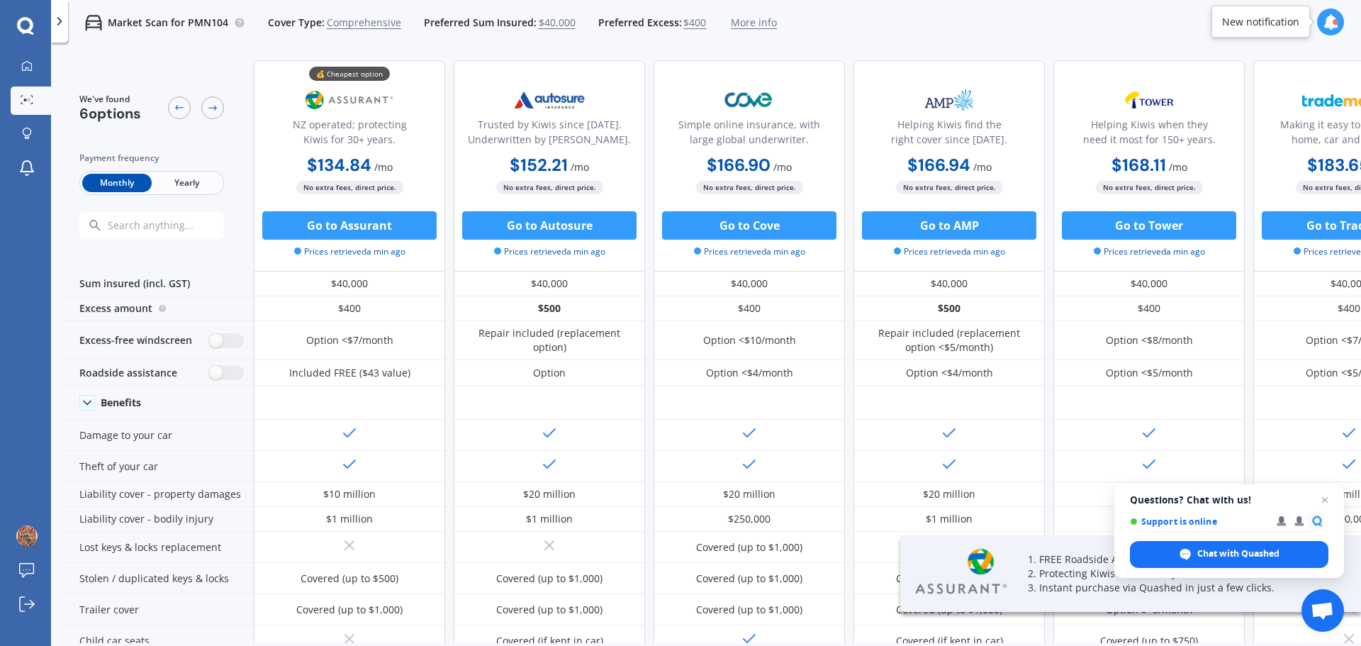
click at [161, 176] on span "Yearly" at bounding box center [186, 183] width 69 height 18
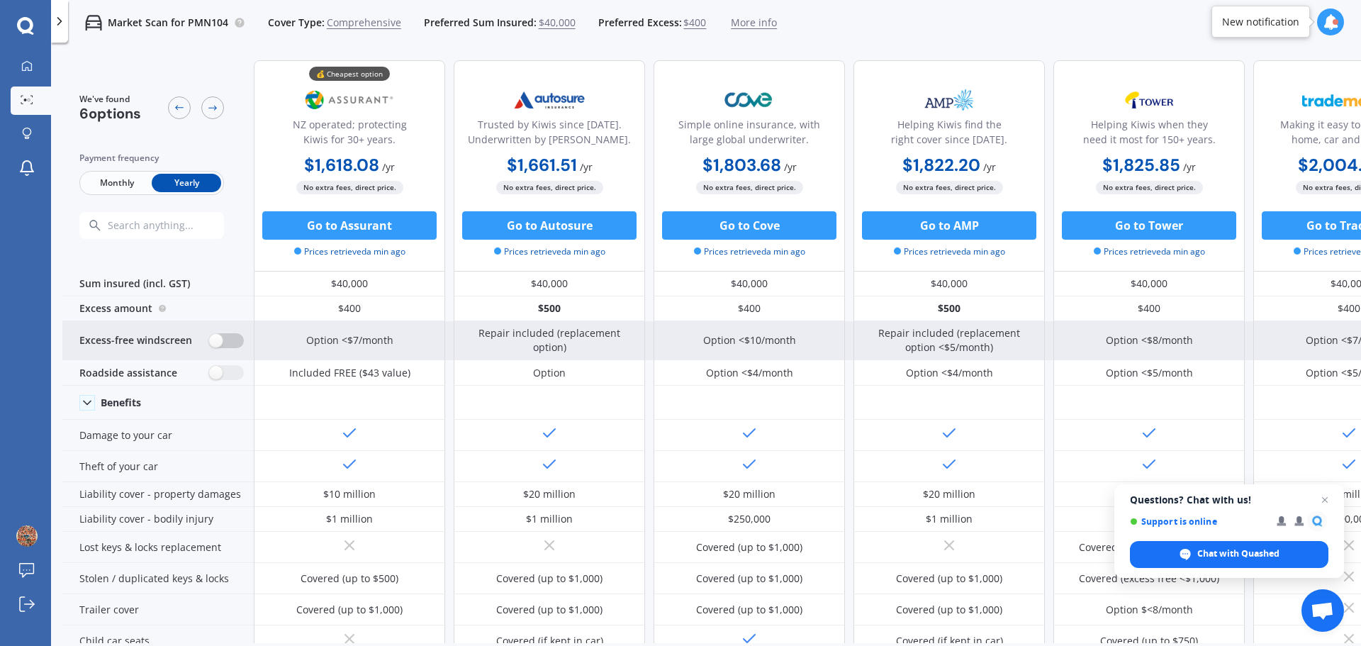
click at [225, 344] on label at bounding box center [226, 340] width 35 height 15
radio input "true"
